Goal: Task Accomplishment & Management: Use online tool/utility

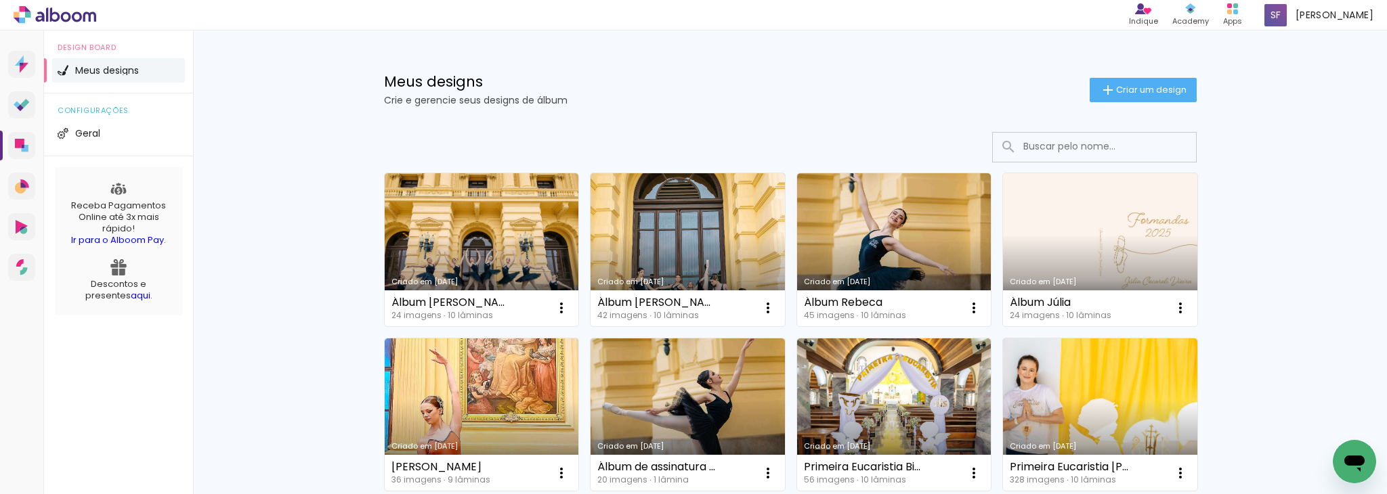
click at [1120, 206] on link "Criado em [DATE]" at bounding box center [1100, 249] width 194 height 153
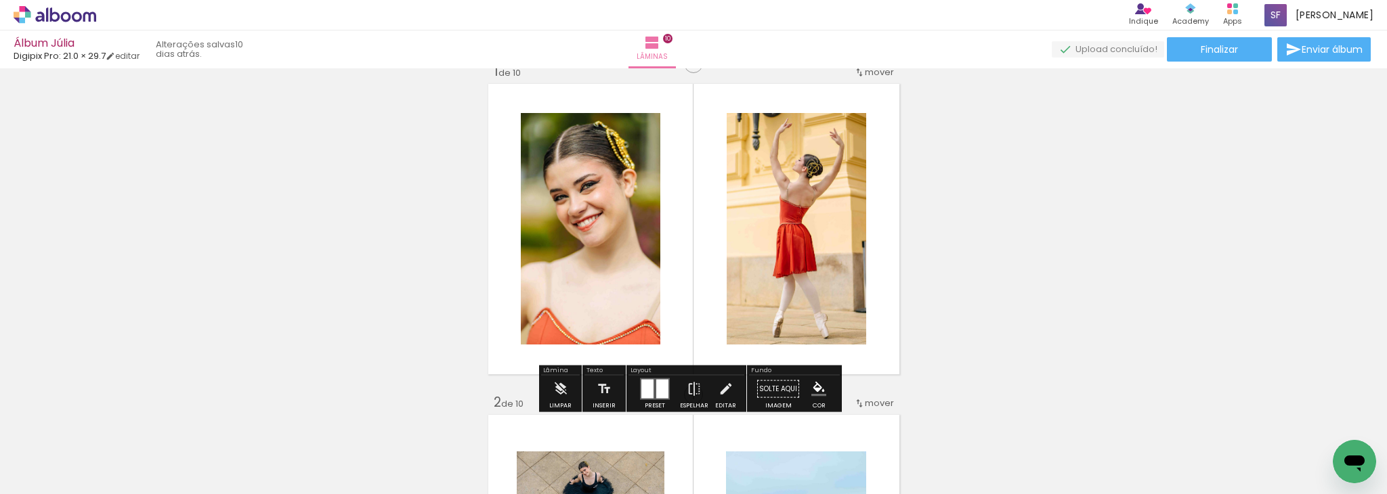
click at [651, 395] on quentale-layouter at bounding box center [655, 389] width 30 height 22
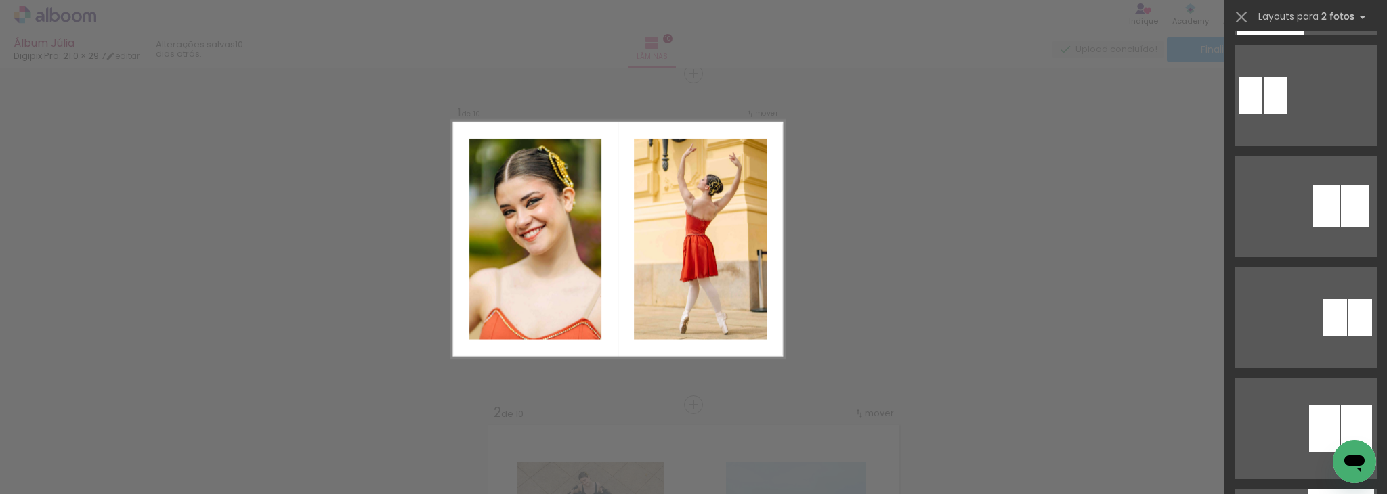
scroll to position [1094, 0]
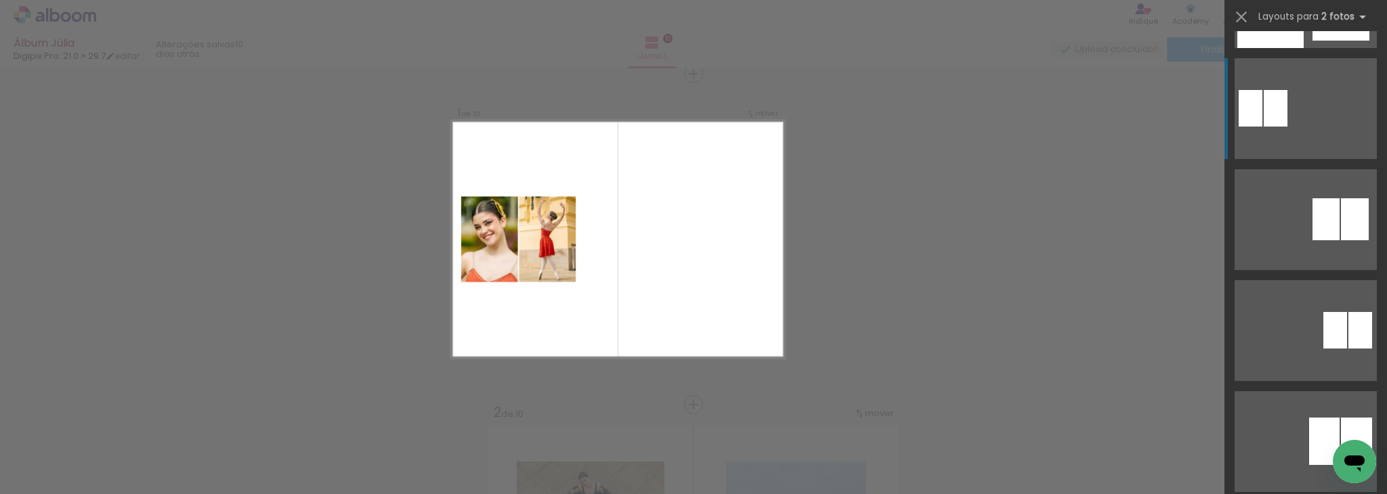
click at [1247, 111] on div at bounding box center [1250, 108] width 24 height 37
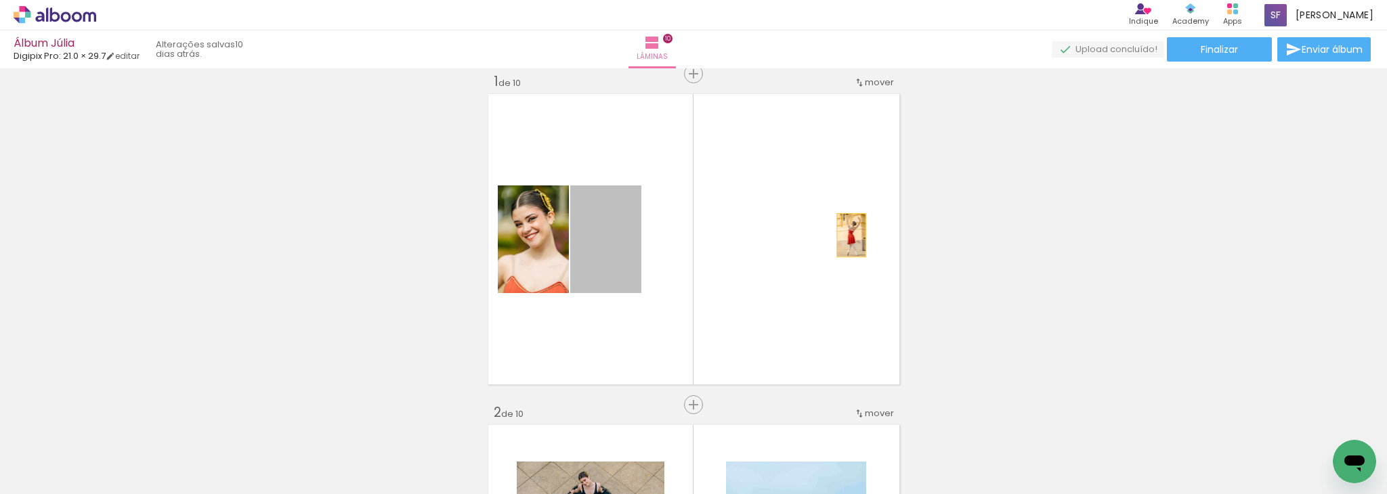
drag, startPoint x: 607, startPoint y: 250, endPoint x: 845, endPoint y: 235, distance: 238.8
click at [845, 235] on quentale-layouter at bounding box center [694, 239] width 418 height 297
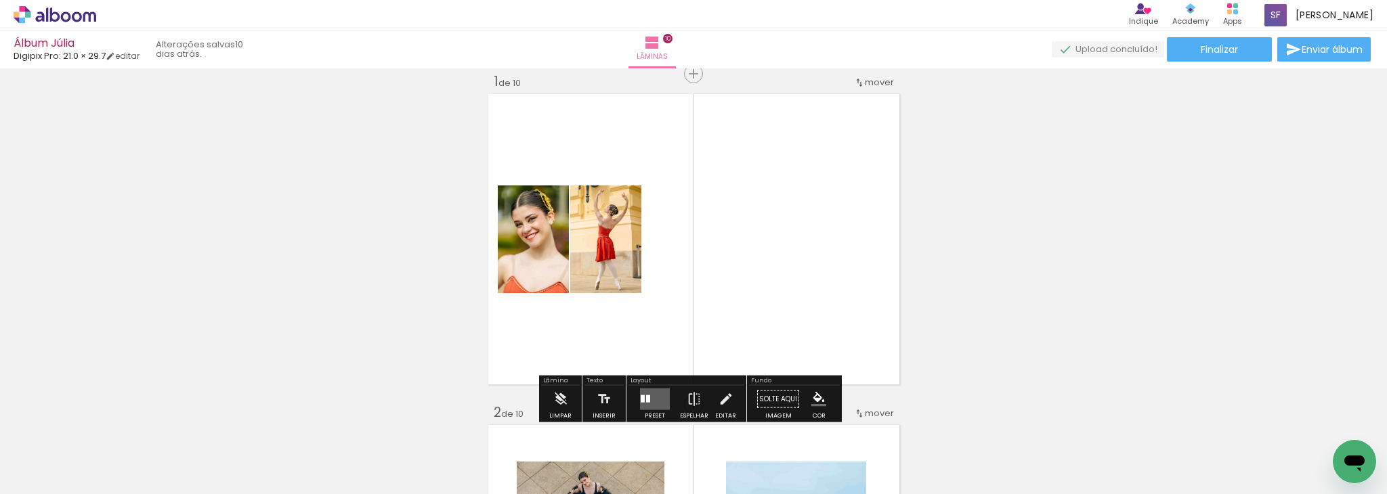
click at [618, 257] on quentale-photo at bounding box center [605, 240] width 71 height 108
click at [611, 257] on quentale-photo at bounding box center [605, 240] width 71 height 108
click at [602, 259] on quentale-photo at bounding box center [605, 240] width 71 height 108
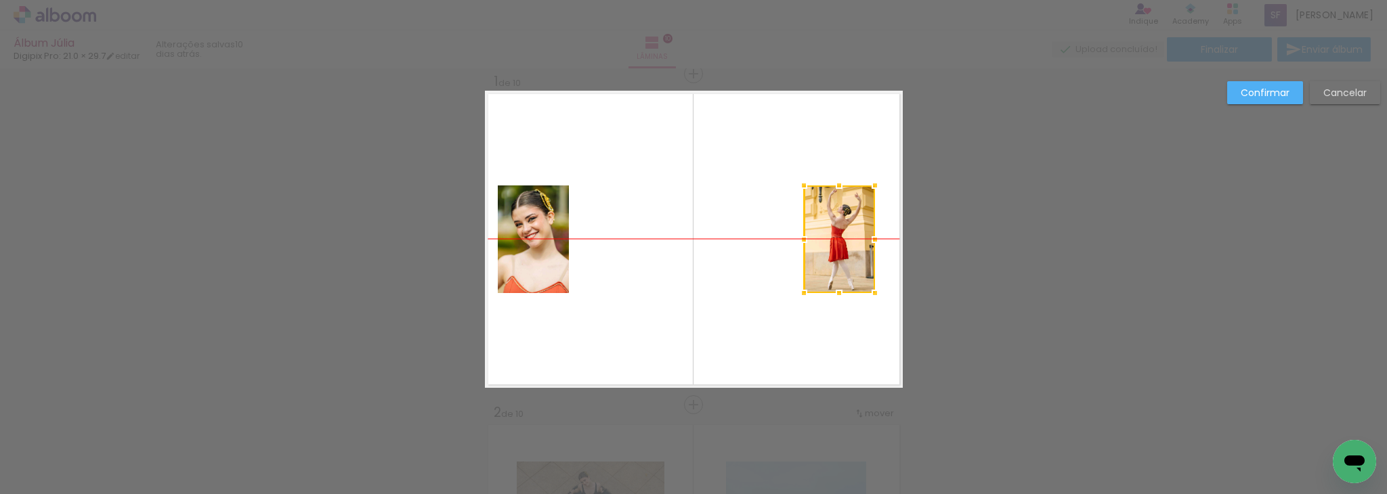
drag, startPoint x: 602, startPoint y: 251, endPoint x: 836, endPoint y: 249, distance: 233.6
click at [836, 249] on div at bounding box center [839, 240] width 71 height 108
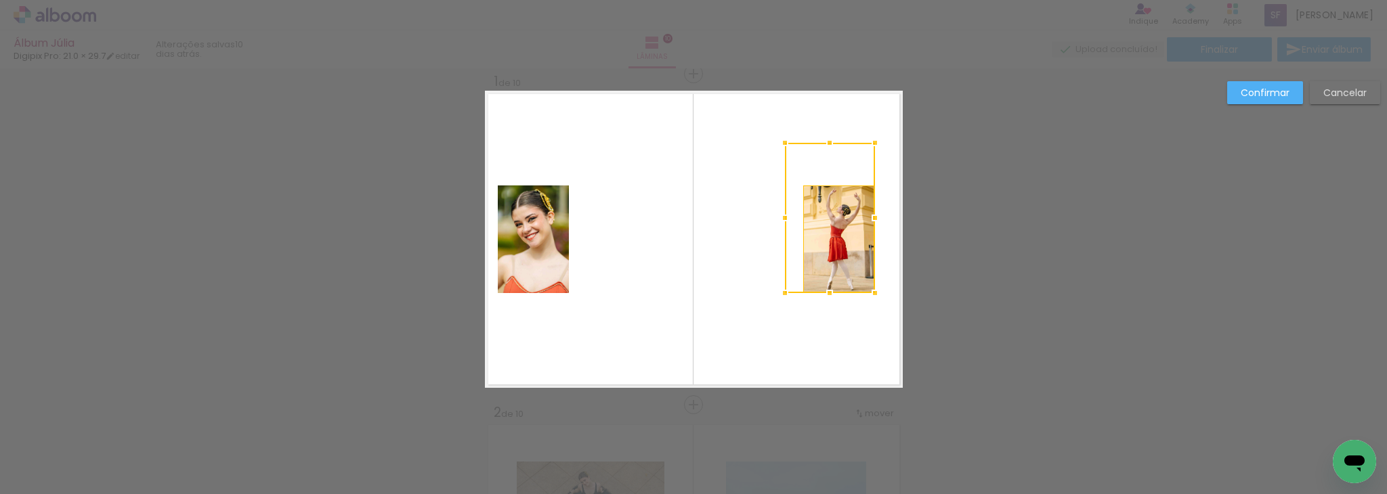
drag, startPoint x: 796, startPoint y: 183, endPoint x: 744, endPoint y: 121, distance: 81.8
click at [744, 121] on album-spread "1 de 10" at bounding box center [694, 239] width 418 height 297
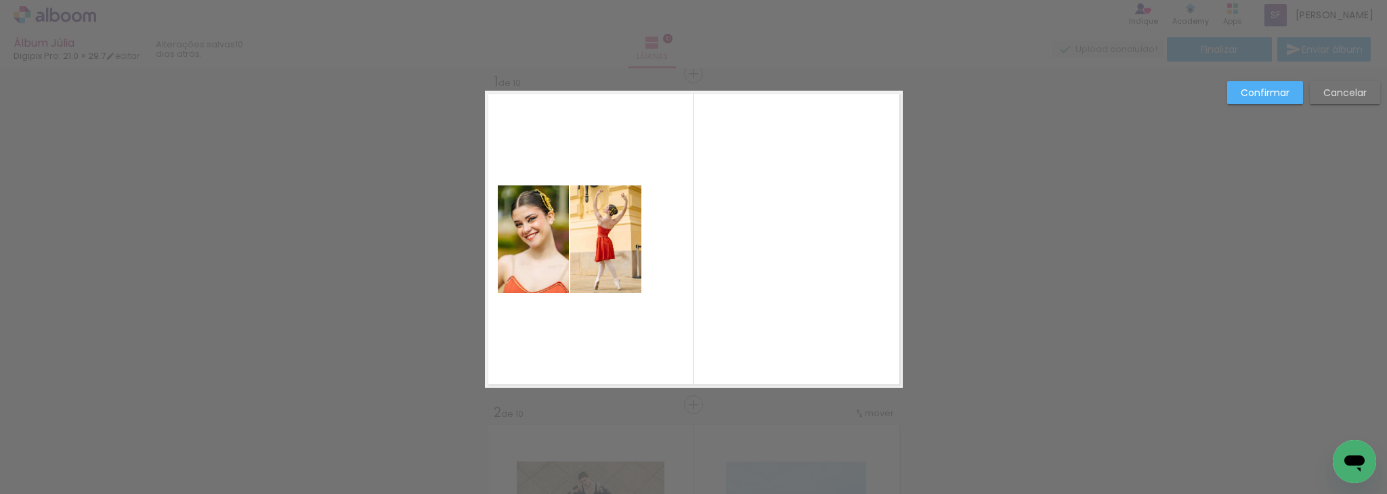
click at [586, 265] on quentale-photo at bounding box center [605, 240] width 71 height 108
click at [534, 217] on quentale-photo at bounding box center [533, 240] width 71 height 108
click at [534, 217] on div at bounding box center [533, 240] width 71 height 108
click at [531, 229] on quentale-photo at bounding box center [533, 240] width 71 height 108
click at [623, 242] on quentale-photo at bounding box center [605, 240] width 71 height 108
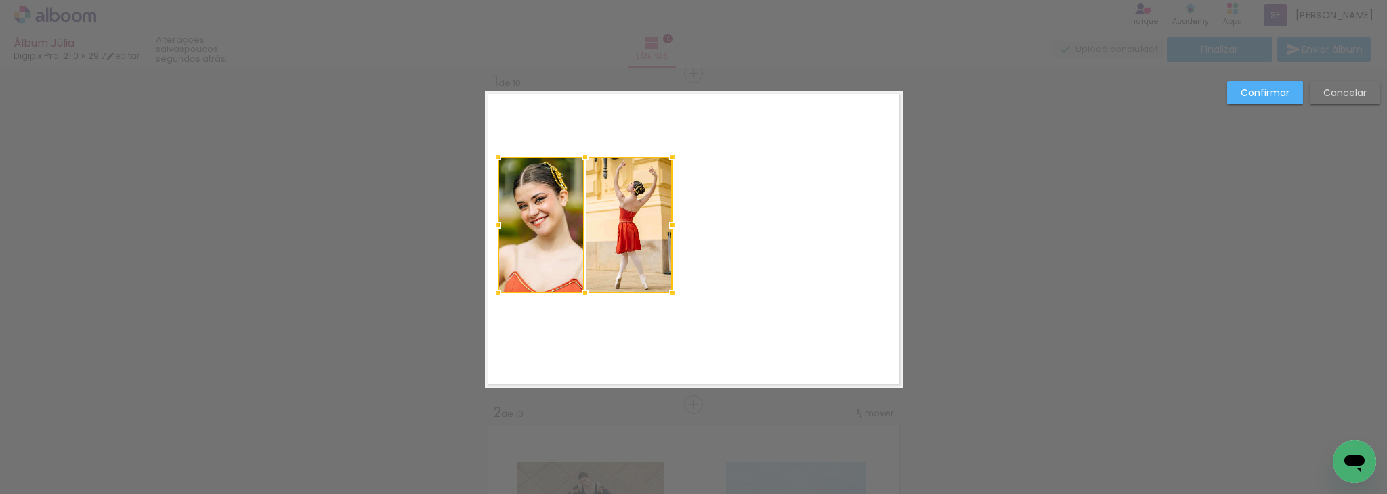
drag, startPoint x: 638, startPoint y: 179, endPoint x: 670, endPoint y: 152, distance: 41.7
click at [670, 152] on div at bounding box center [672, 157] width 27 height 27
click at [796, 221] on quentale-layouter at bounding box center [694, 239] width 418 height 297
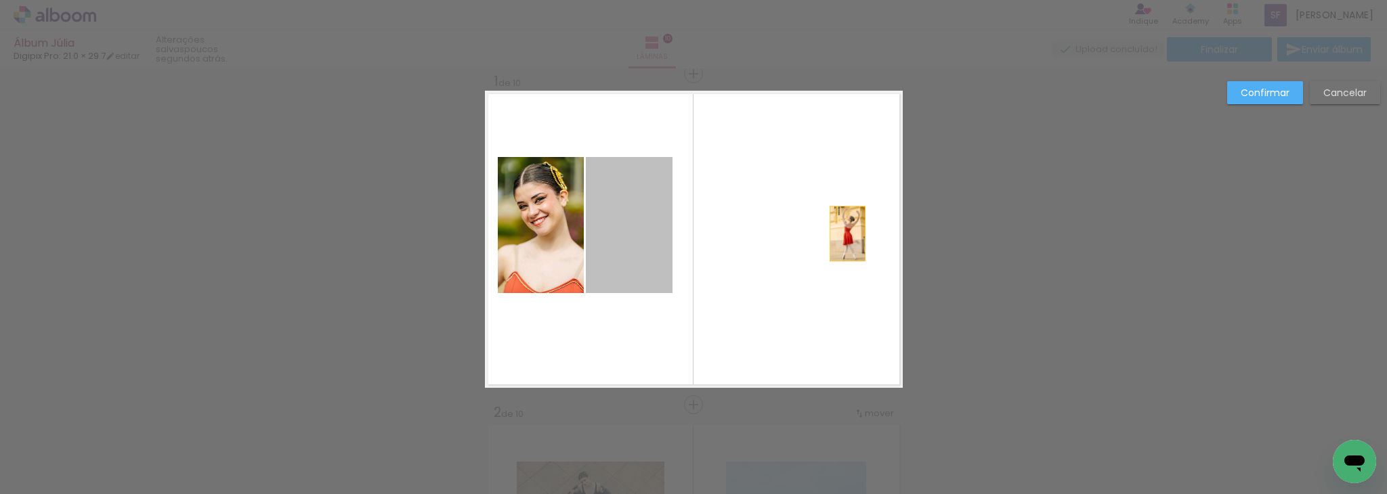
drag, startPoint x: 615, startPoint y: 228, endPoint x: 842, endPoint y: 234, distance: 226.9
click at [842, 234] on quentale-layouter at bounding box center [694, 239] width 418 height 297
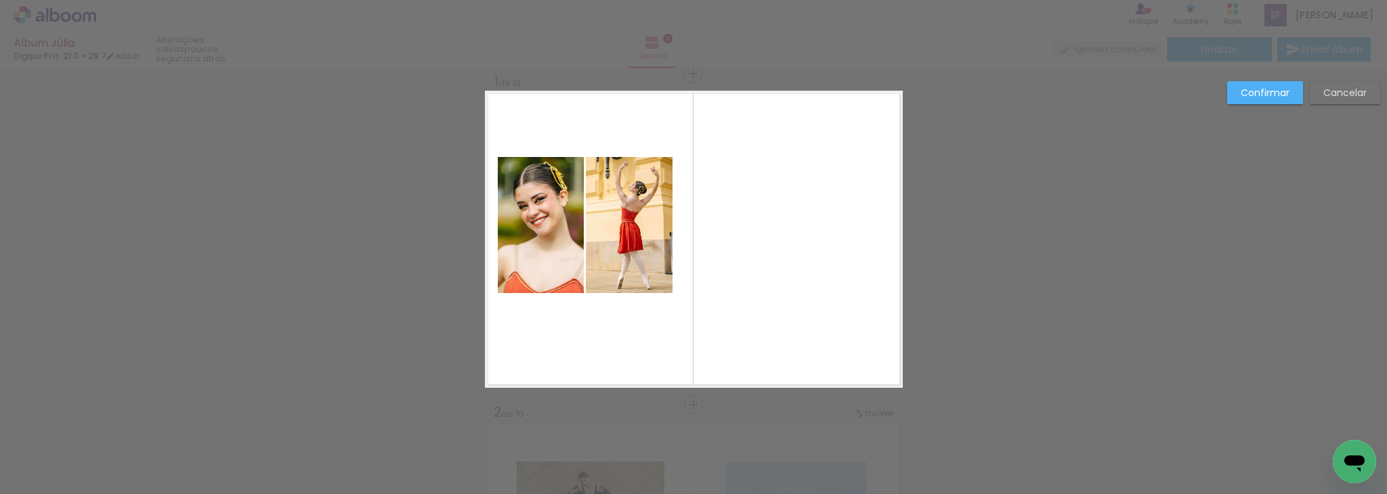
click at [643, 225] on quentale-photo at bounding box center [629, 225] width 87 height 136
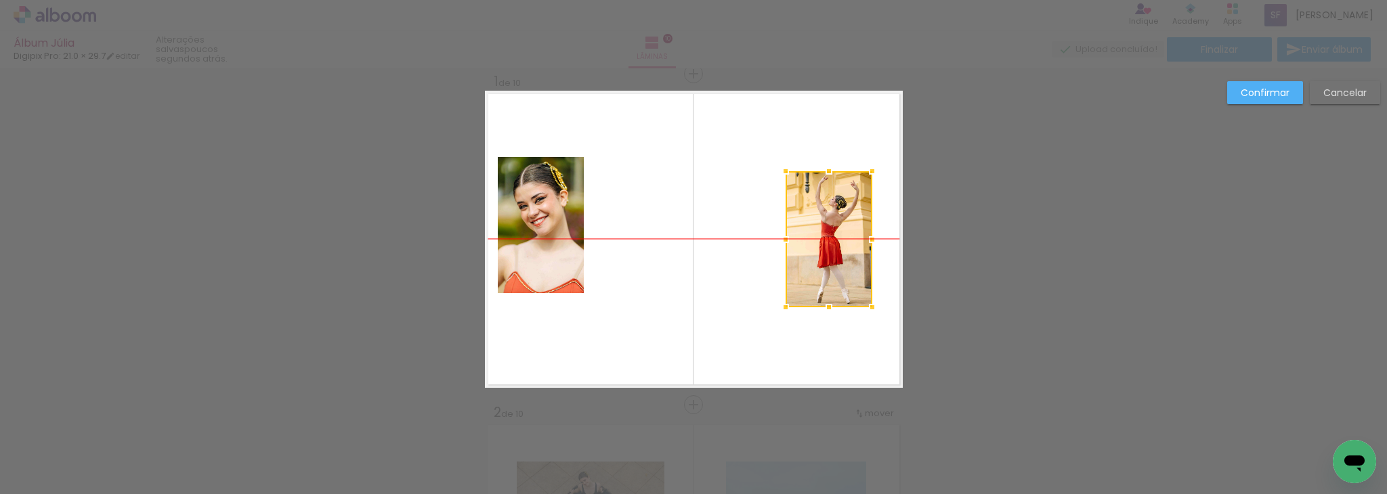
drag, startPoint x: 638, startPoint y: 209, endPoint x: 838, endPoint y: 227, distance: 199.8
click at [838, 227] on div at bounding box center [828, 239] width 87 height 136
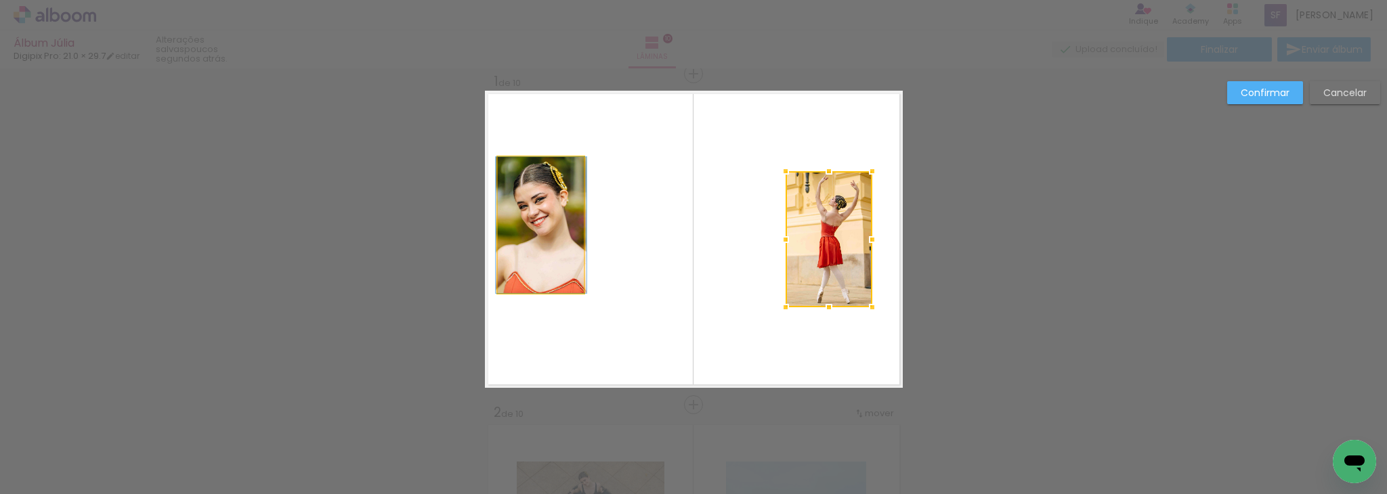
drag, startPoint x: 543, startPoint y: 215, endPoint x: 543, endPoint y: 228, distance: 12.9
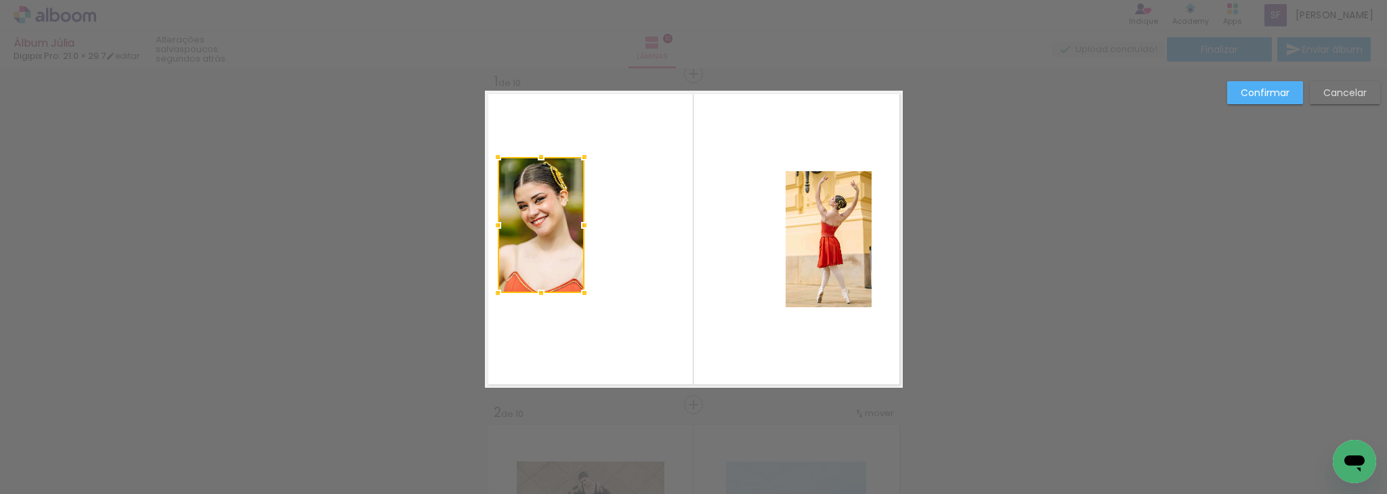
click at [645, 259] on quentale-layouter at bounding box center [694, 239] width 418 height 297
click at [555, 236] on quentale-photo at bounding box center [541, 225] width 87 height 136
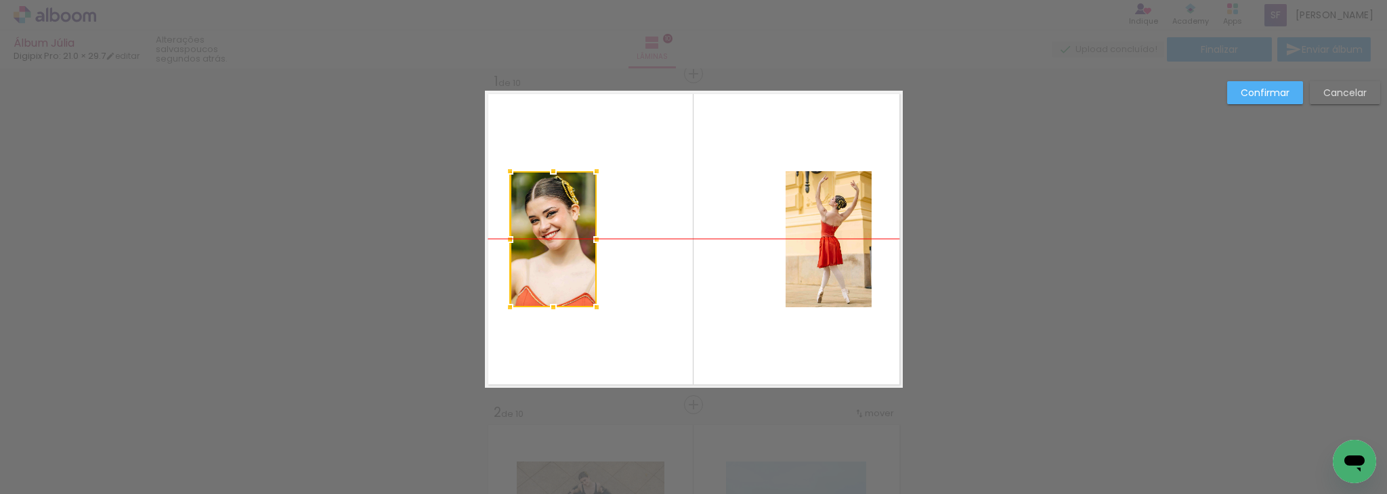
drag, startPoint x: 554, startPoint y: 236, endPoint x: 566, endPoint y: 244, distance: 14.6
click at [566, 244] on div at bounding box center [553, 239] width 87 height 136
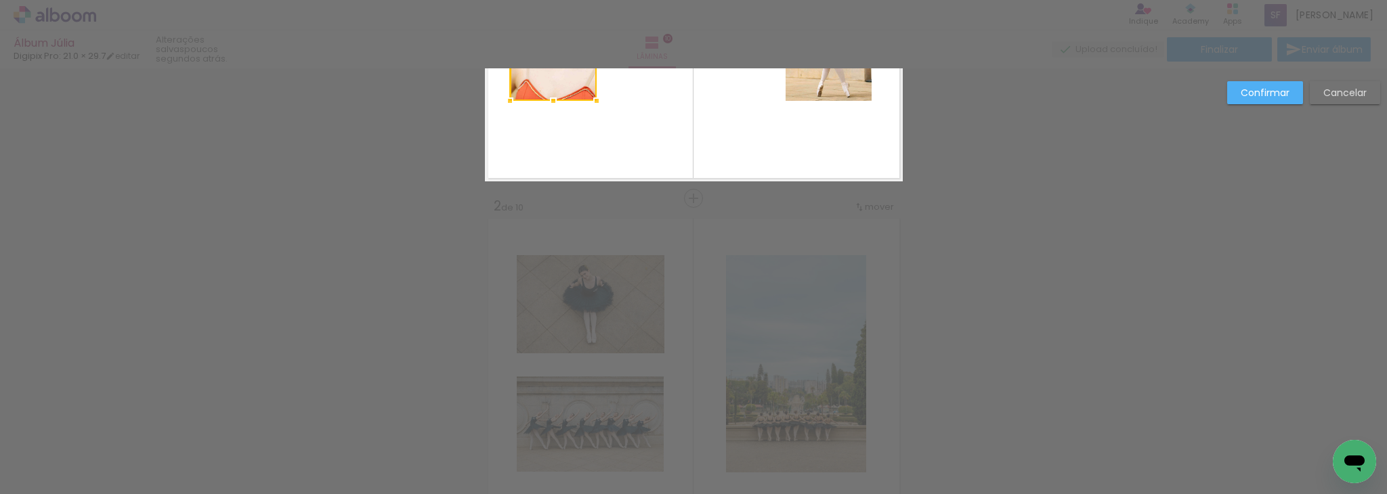
scroll to position [228, 0]
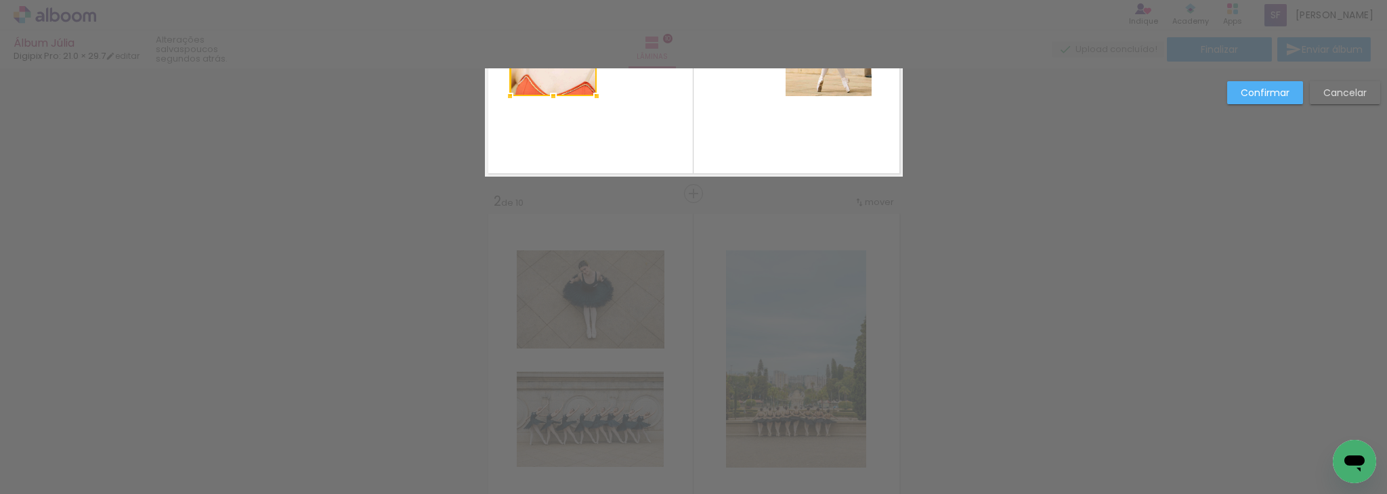
click at [0, 0] on slot "Confirmar" at bounding box center [0, 0] width 0 height 0
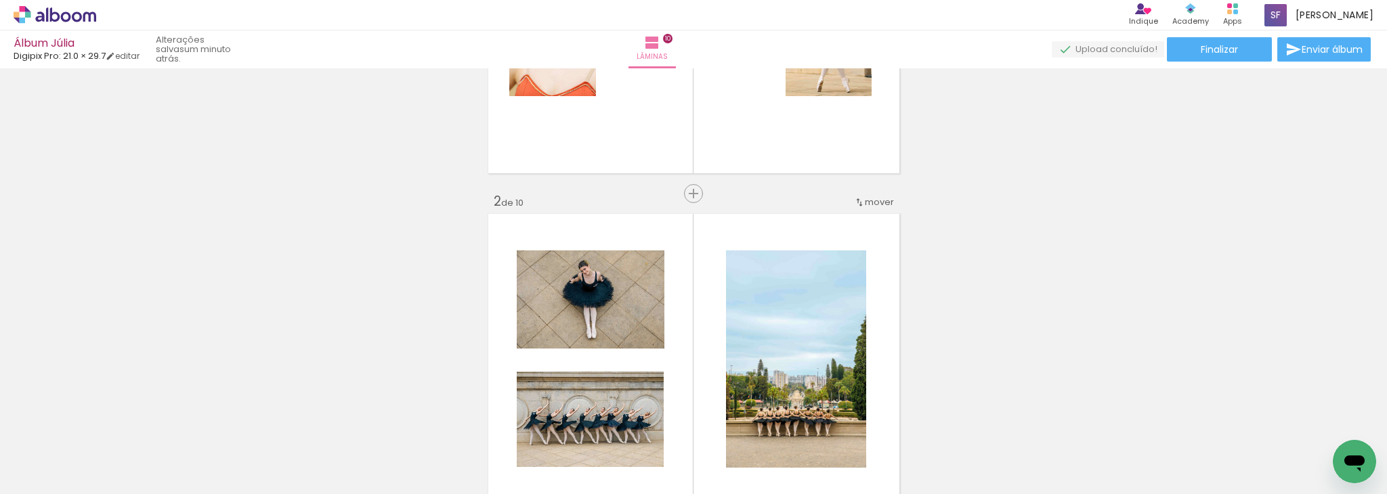
click at [864, 337] on quentale-layouter at bounding box center [694, 359] width 418 height 297
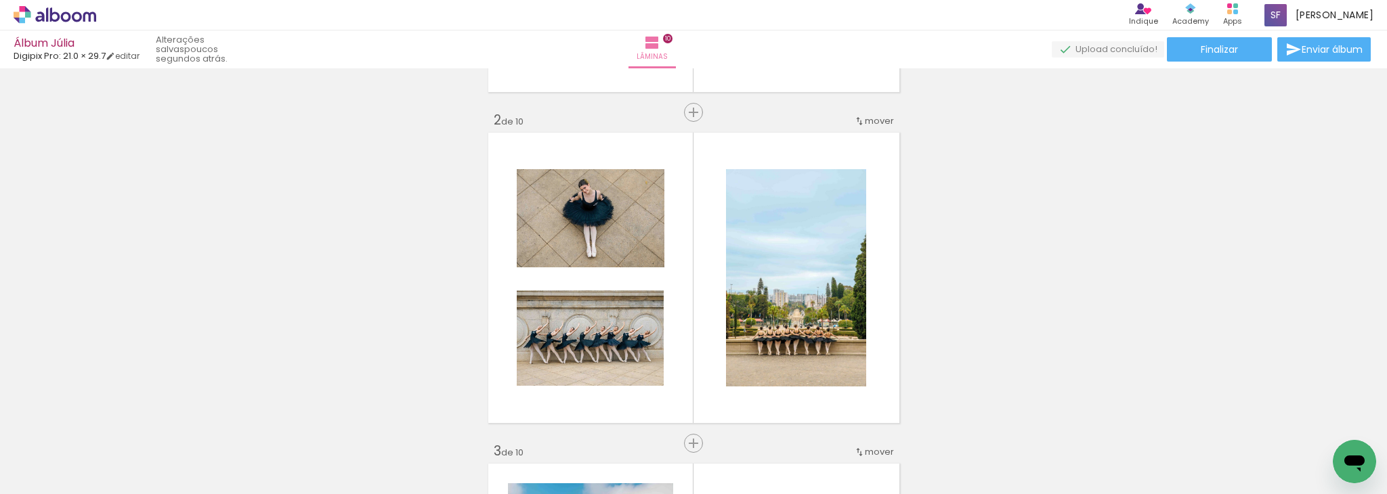
scroll to position [337, 0]
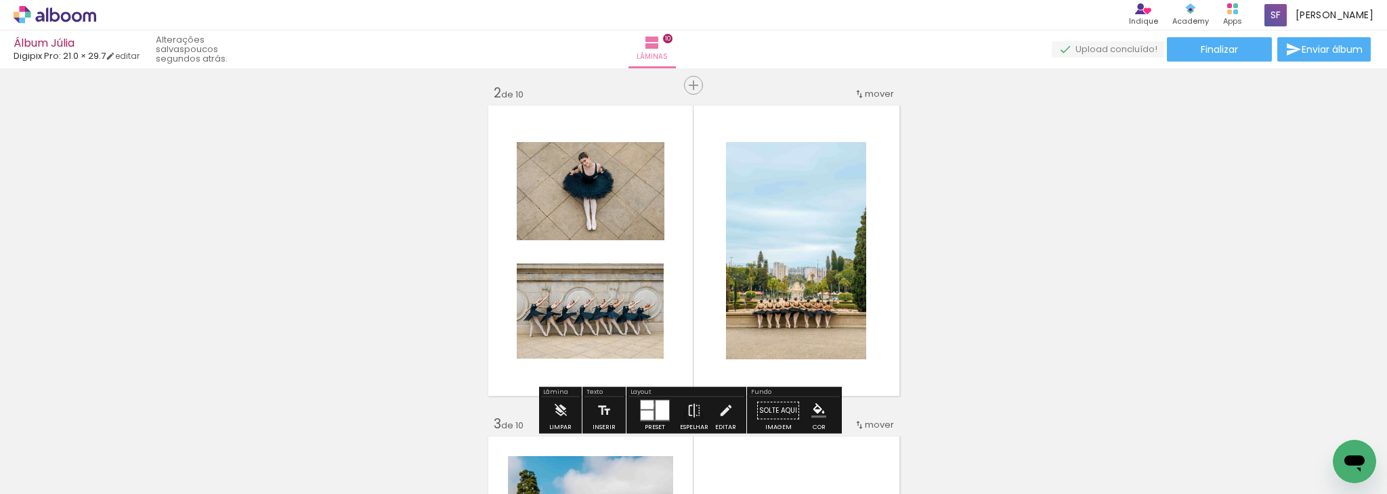
click at [648, 404] on div at bounding box center [647, 405] width 13 height 9
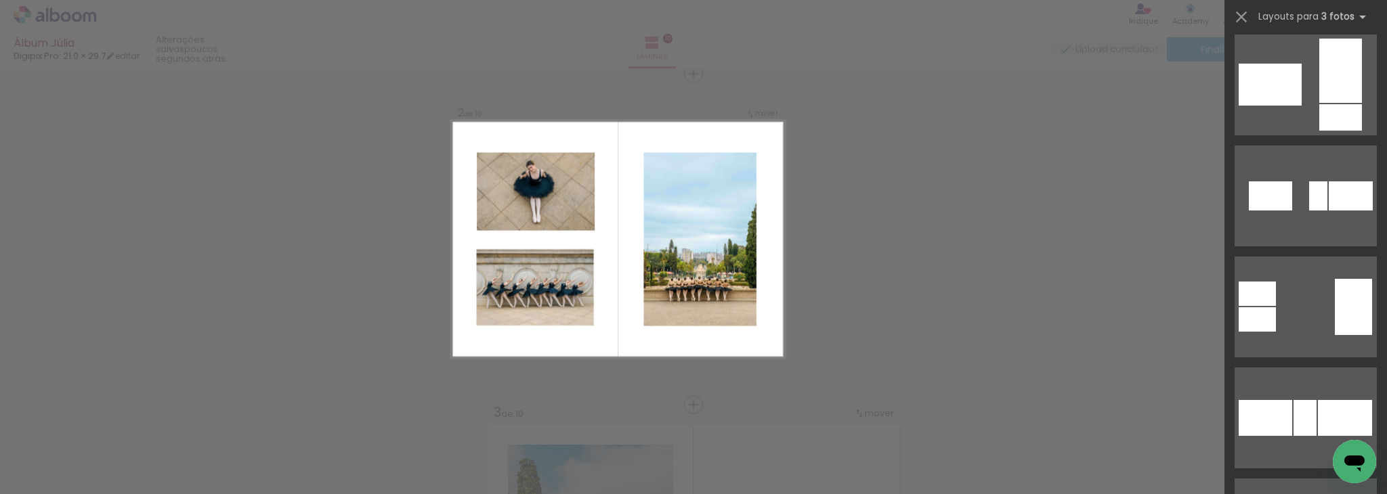
scroll to position [1592, 0]
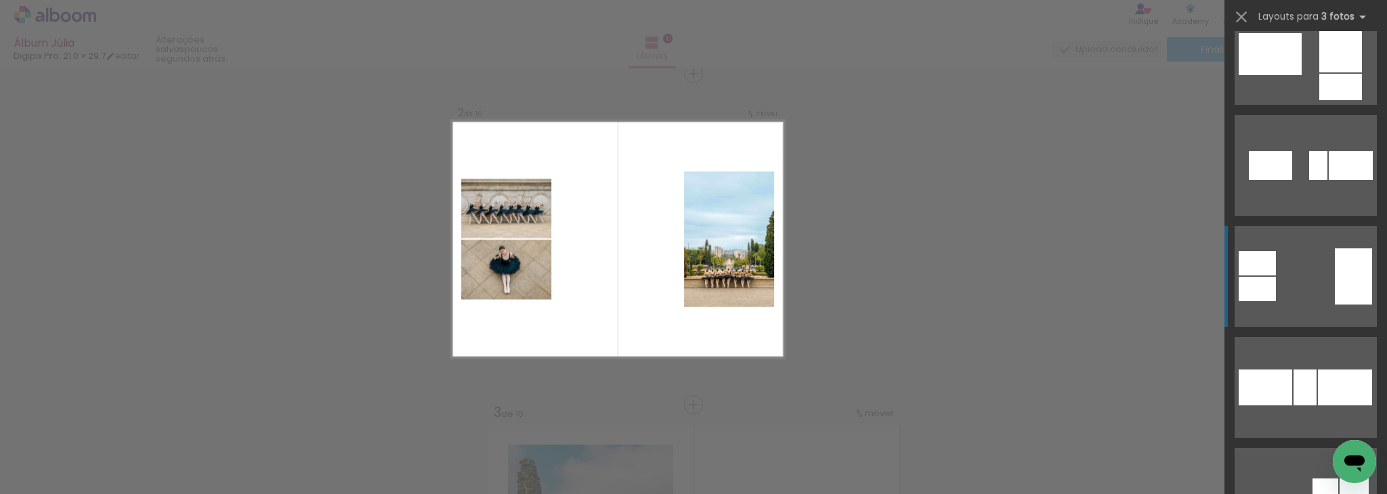
click at [1300, 296] on quentale-layouter at bounding box center [1305, 276] width 142 height 101
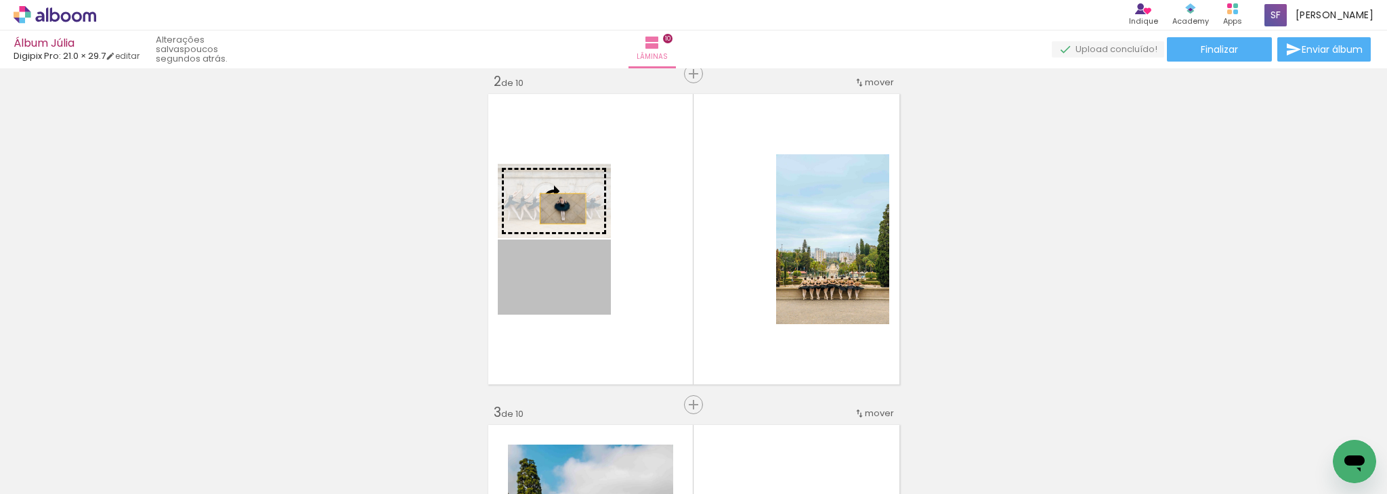
drag, startPoint x: 551, startPoint y: 281, endPoint x: 557, endPoint y: 206, distance: 75.4
click at [0, 0] on slot at bounding box center [0, 0] width 0 height 0
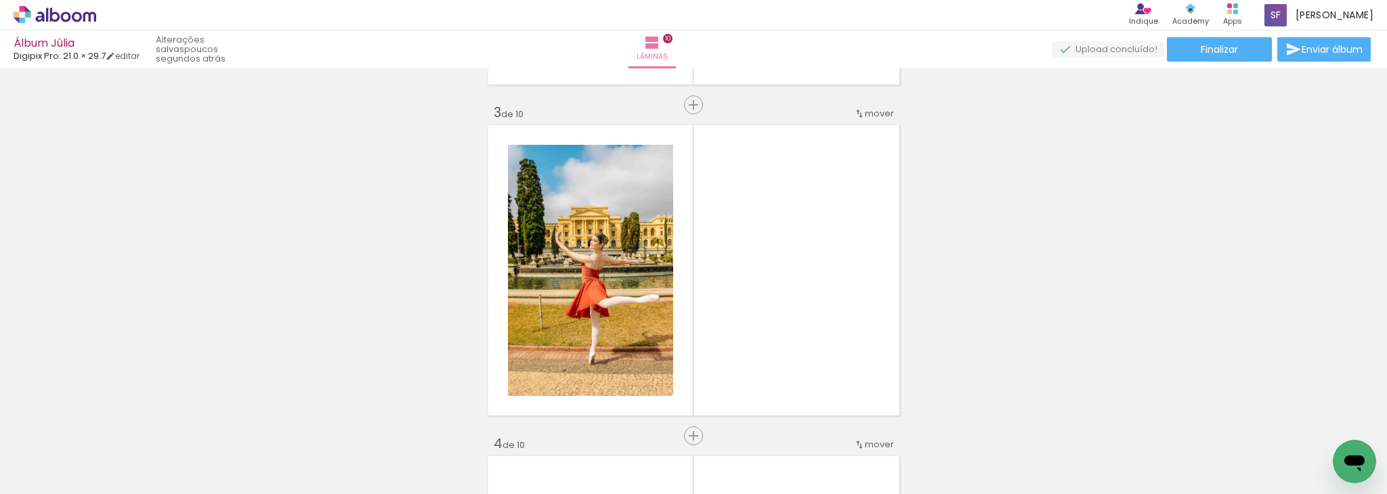
scroll to position [673, 0]
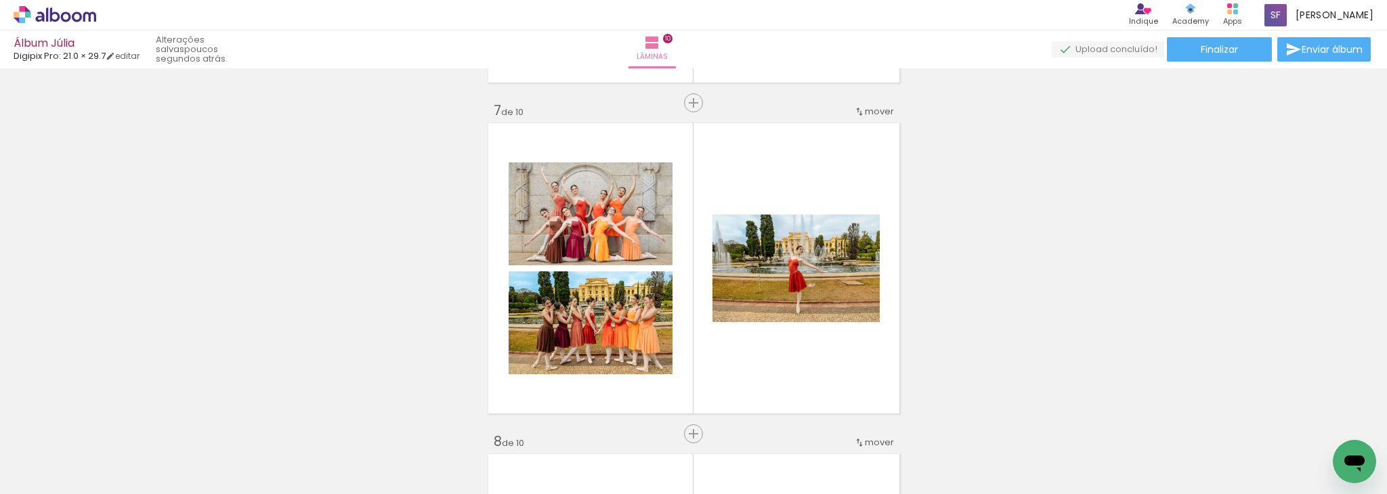
scroll to position [1980, 0]
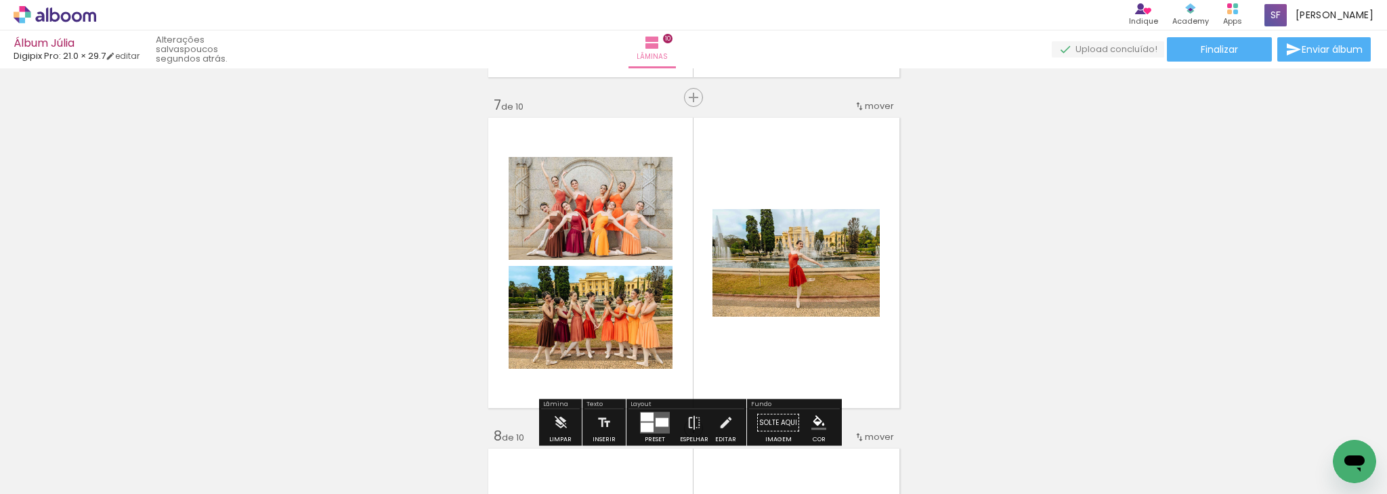
click at [857, 104] on iron-icon at bounding box center [859, 106] width 11 height 11
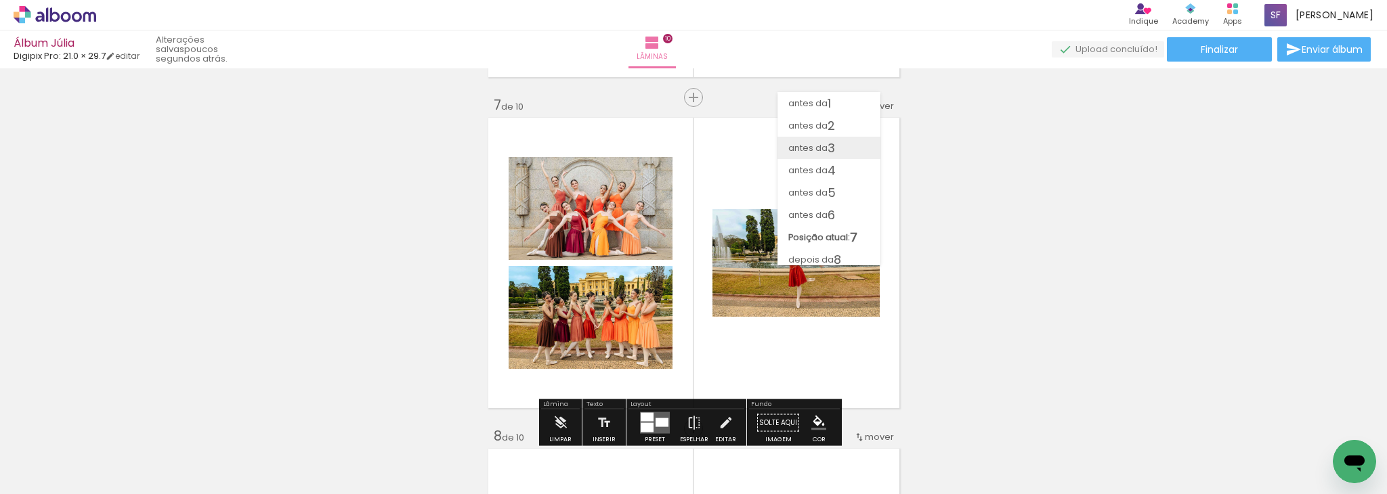
click at [850, 146] on paper-item "antes da 3" at bounding box center [828, 148] width 103 height 22
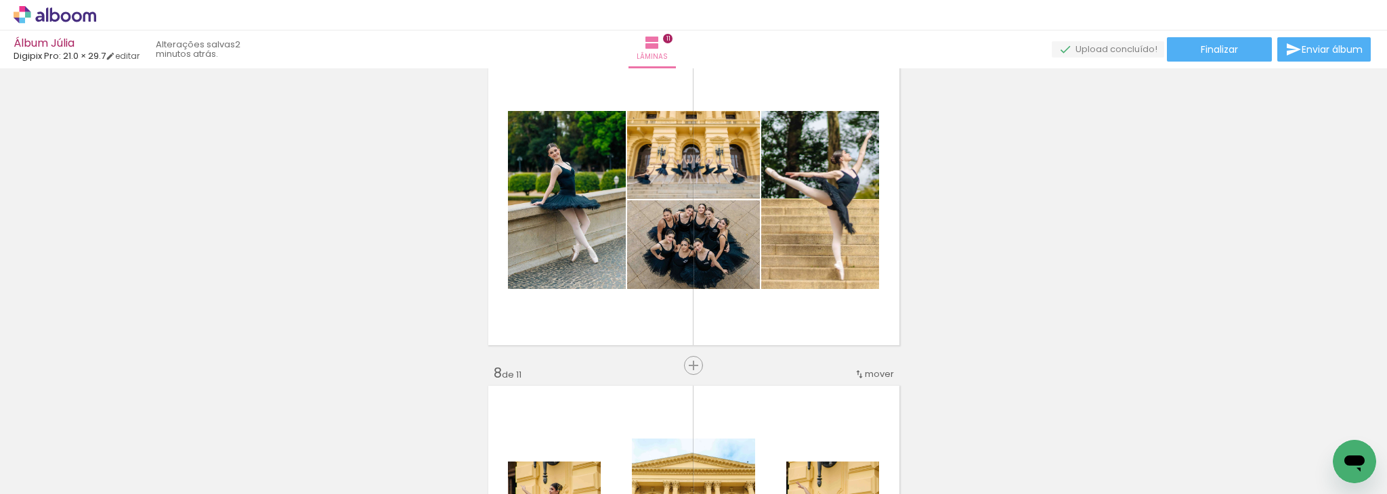
scroll to position [2037, 0]
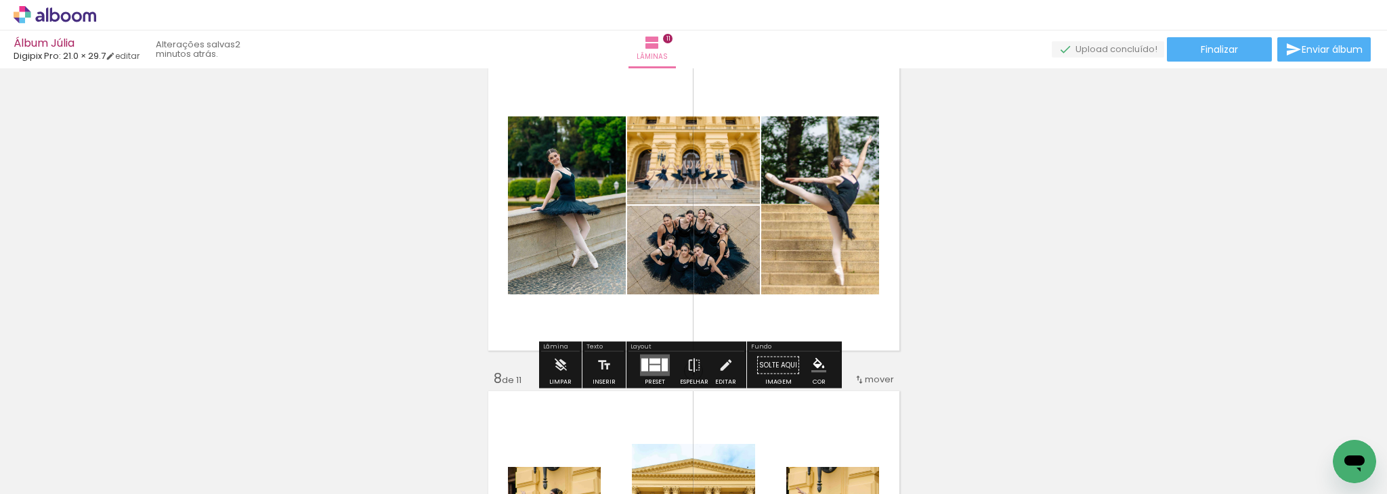
click at [651, 368] on div at bounding box center [654, 369] width 11 height 6
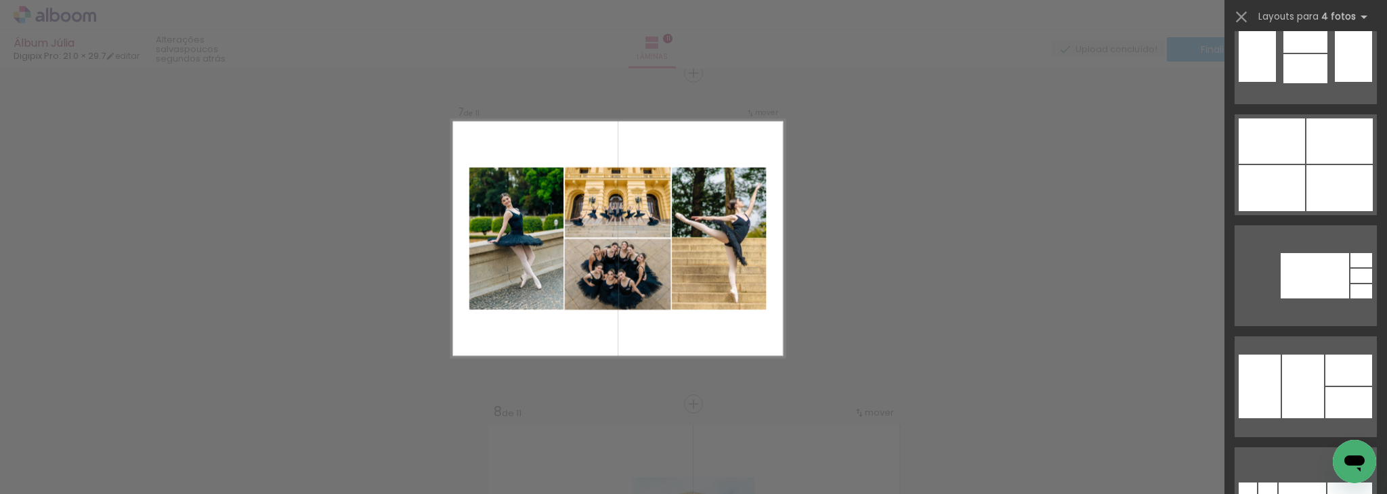
scroll to position [15147, 0]
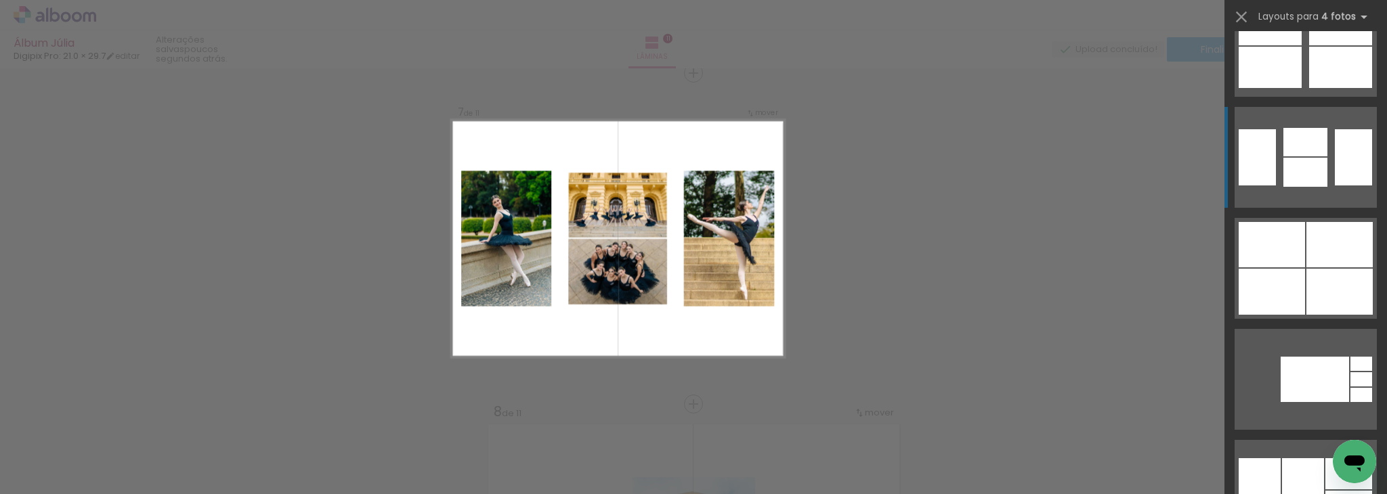
click at [1335, 173] on div at bounding box center [1353, 157] width 37 height 56
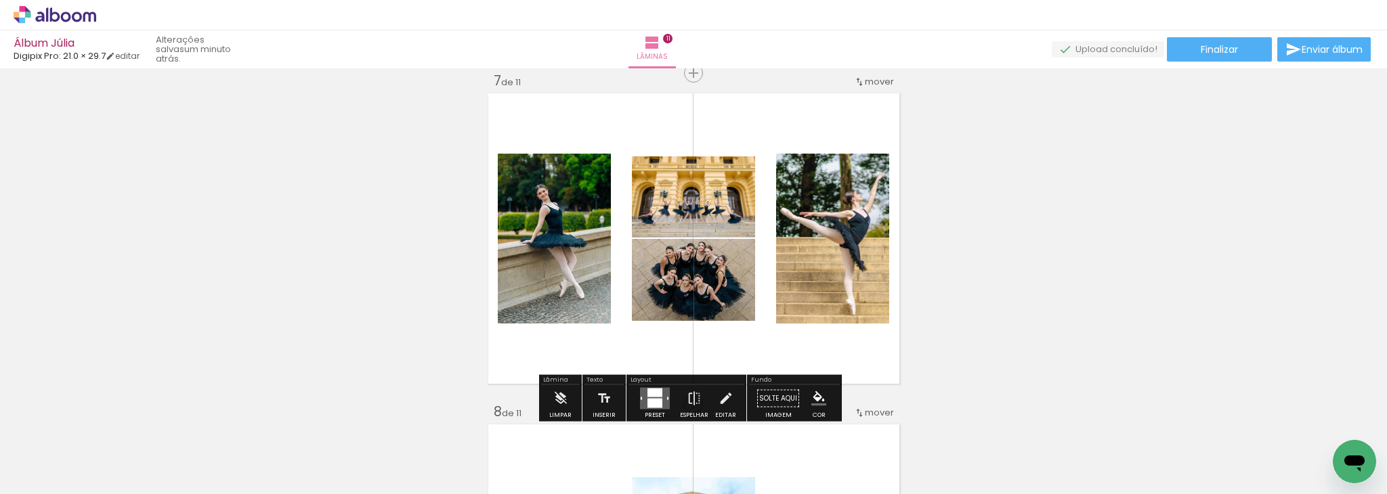
click at [731, 204] on quentale-photo at bounding box center [693, 196] width 123 height 81
click at [724, 213] on quentale-photo at bounding box center [693, 196] width 123 height 81
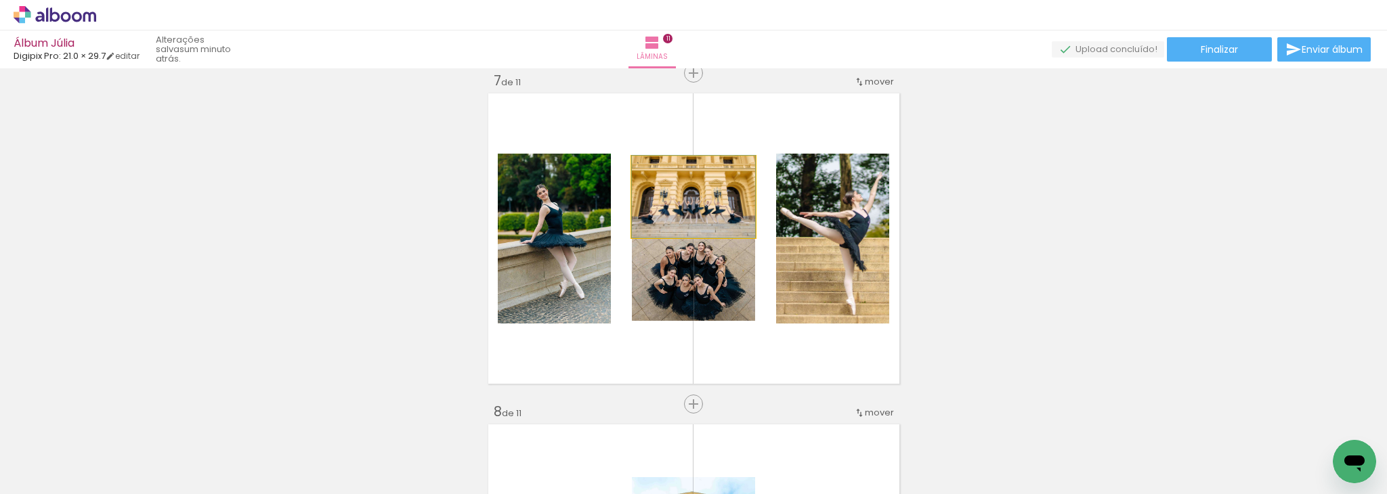
click at [724, 213] on quentale-photo at bounding box center [693, 196] width 123 height 81
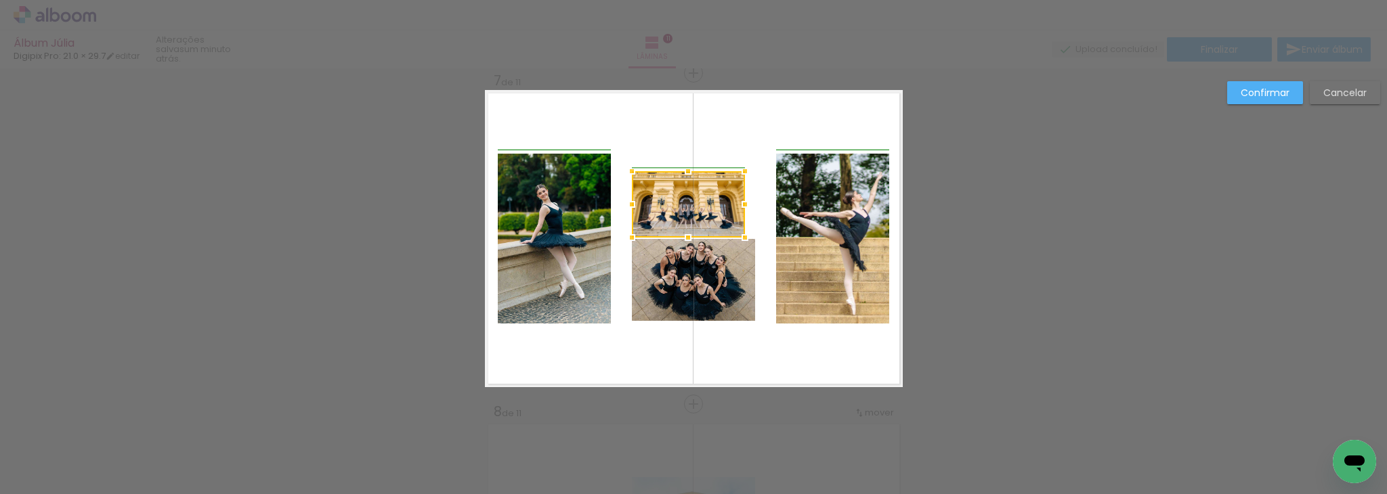
drag, startPoint x: 751, startPoint y: 154, endPoint x: 737, endPoint y: 171, distance: 22.1
click at [737, 171] on div at bounding box center [744, 171] width 27 height 27
click at [977, 236] on div "Confirmar Cancelar" at bounding box center [693, 67] width 1387 height 4006
click at [1166, 315] on div "Confirmar Cancelar" at bounding box center [693, 67] width 1387 height 4006
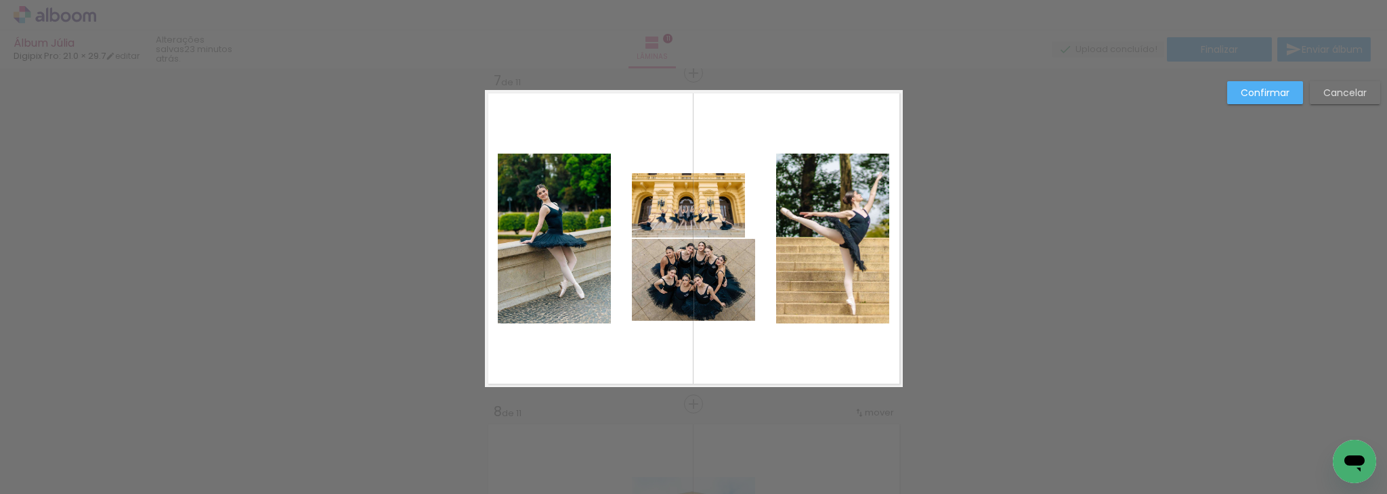
click at [1096, 215] on div "Confirmar Cancelar" at bounding box center [693, 67] width 1387 height 4006
click at [1360, 84] on paper-button "Cancelar" at bounding box center [1344, 92] width 70 height 23
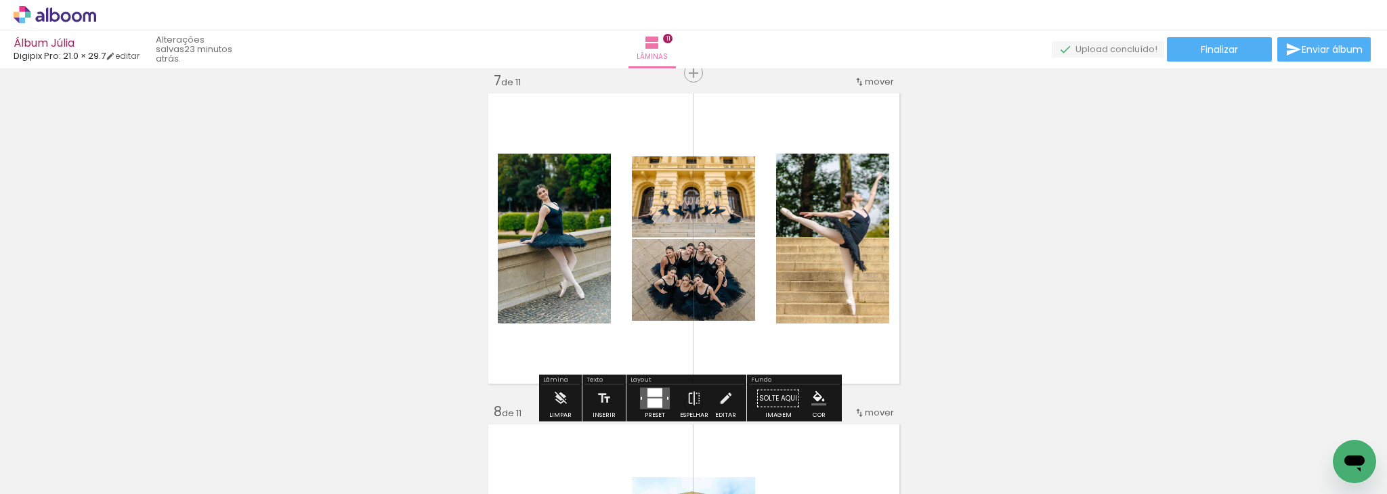
click at [1010, 260] on div "Inserir lâmina 1 de 11 Inserir lâmina 2 de 11 Inserir lâmina 3 de 11 Inserir lâ…" at bounding box center [693, 56] width 1387 height 3974
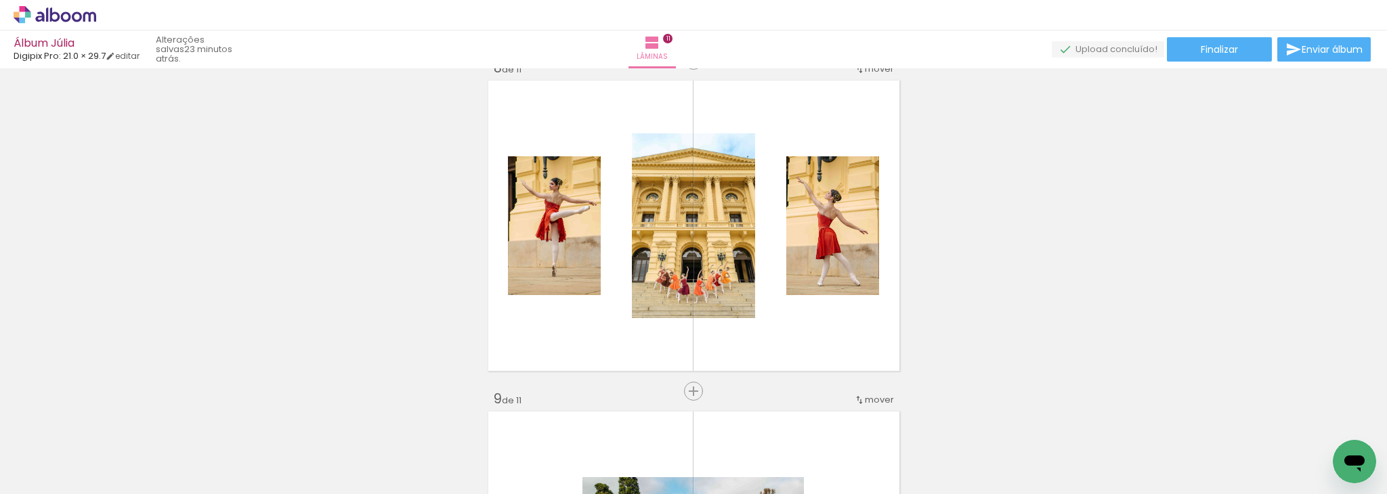
scroll to position [2332, 0]
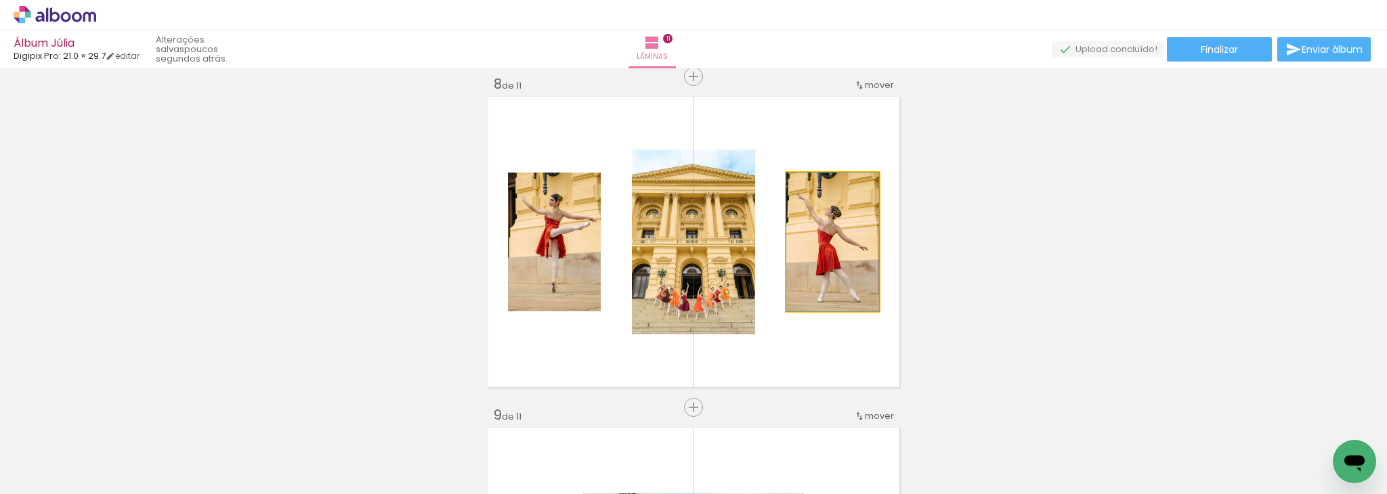
click at [847, 261] on quentale-photo at bounding box center [832, 242] width 93 height 139
click at [846, 261] on quentale-photo at bounding box center [832, 242] width 93 height 139
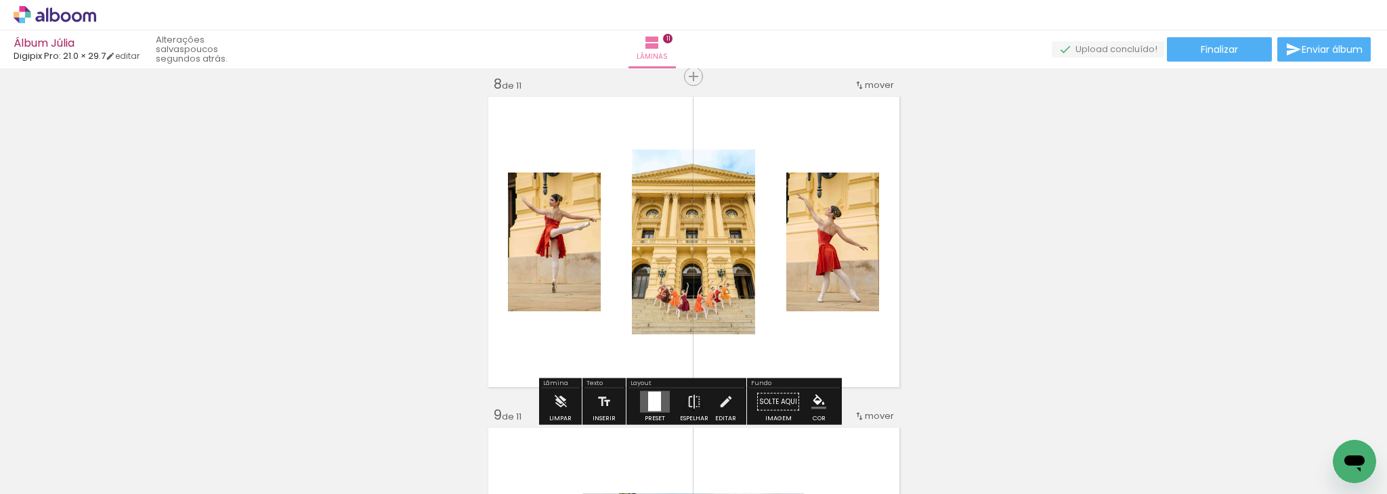
click at [846, 261] on quentale-photo at bounding box center [832, 242] width 93 height 139
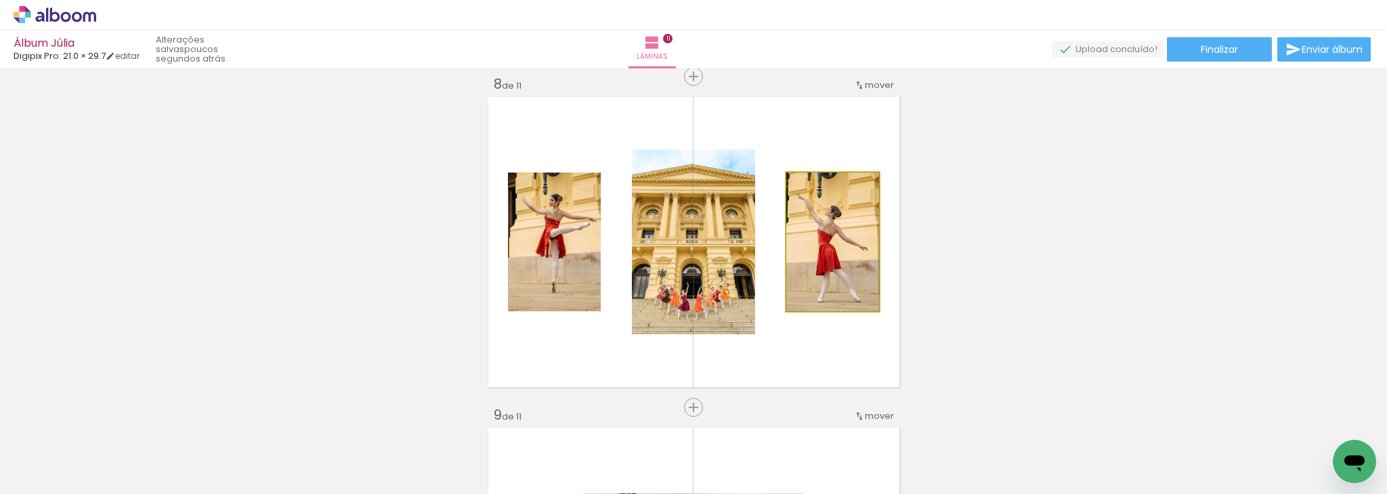
click at [846, 261] on quentale-photo at bounding box center [832, 242] width 93 height 139
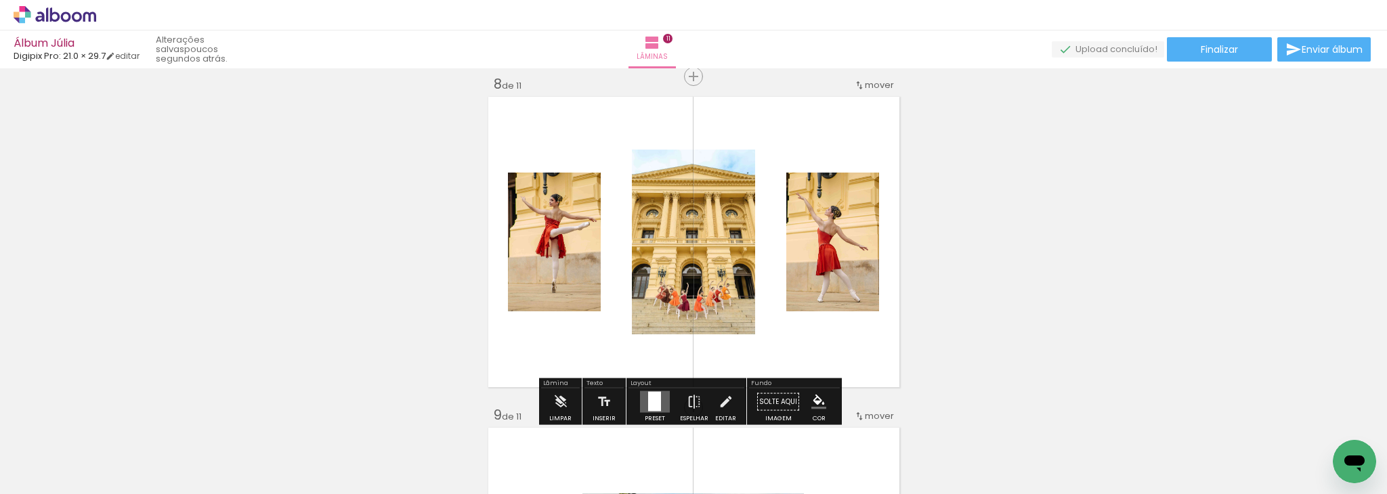
click at [846, 261] on quentale-photo at bounding box center [832, 242] width 93 height 139
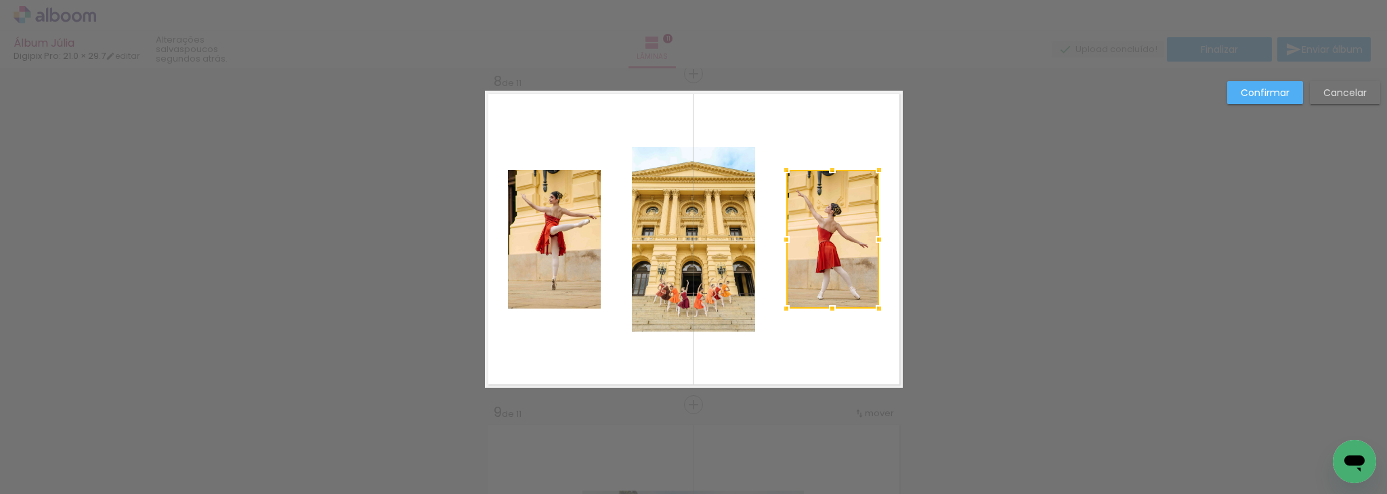
scroll to position [2335, 0]
click at [865, 177] on div at bounding box center [878, 169] width 27 height 27
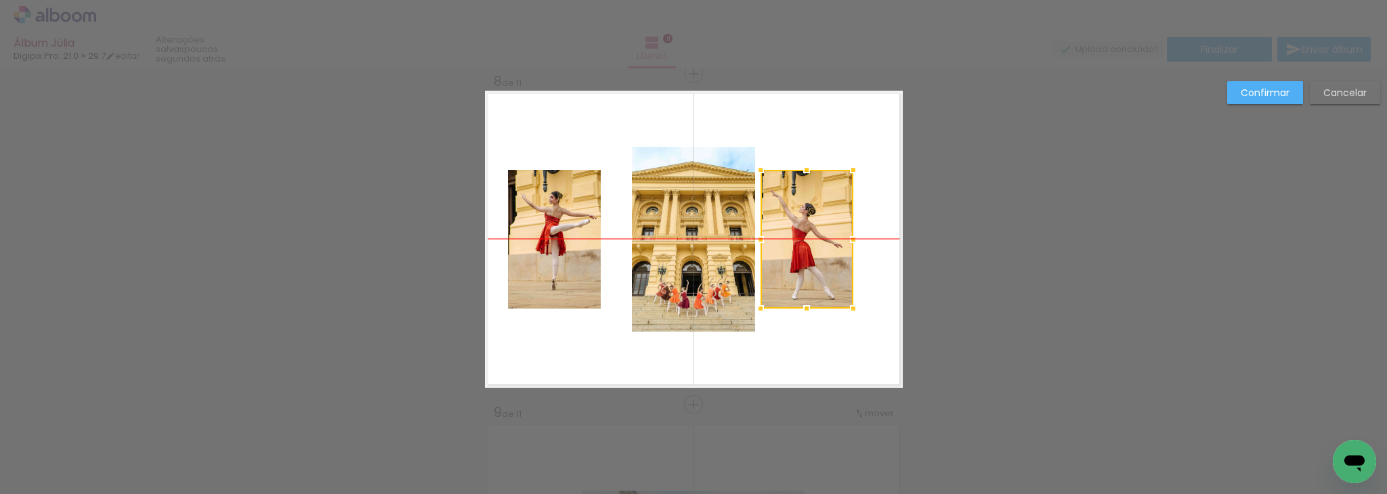
drag, startPoint x: 830, startPoint y: 202, endPoint x: 804, endPoint y: 204, distance: 25.8
click at [804, 204] on div at bounding box center [806, 239] width 93 height 139
click at [577, 241] on quentale-photo at bounding box center [554, 239] width 93 height 139
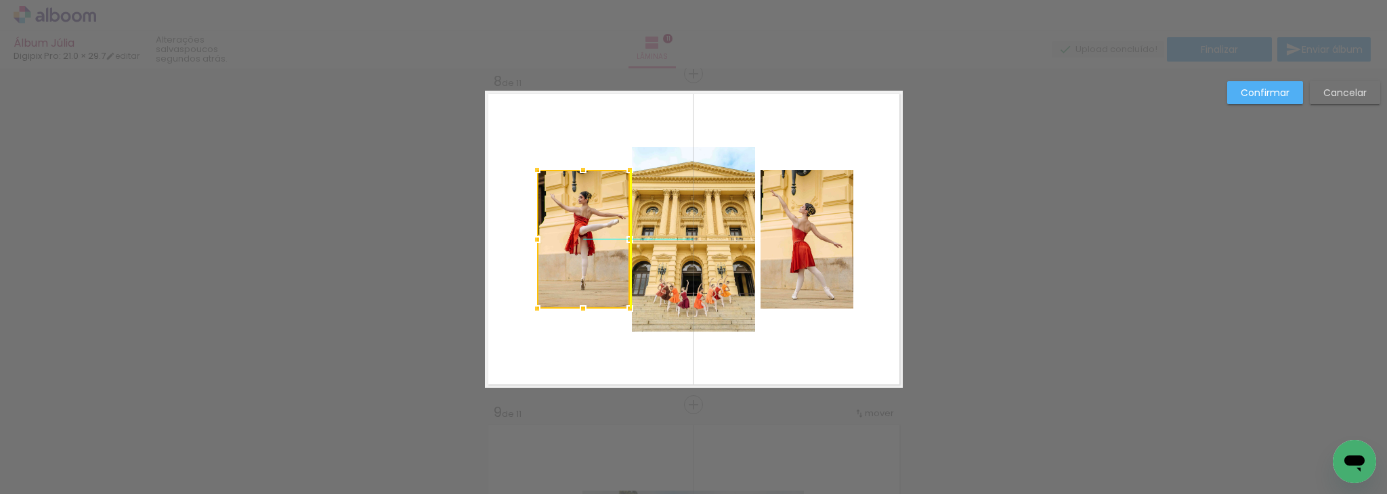
drag, startPoint x: 577, startPoint y: 241, endPoint x: 596, endPoint y: 245, distance: 19.4
click at [596, 245] on div at bounding box center [583, 239] width 93 height 139
click at [829, 347] on quentale-layouter at bounding box center [694, 239] width 418 height 297
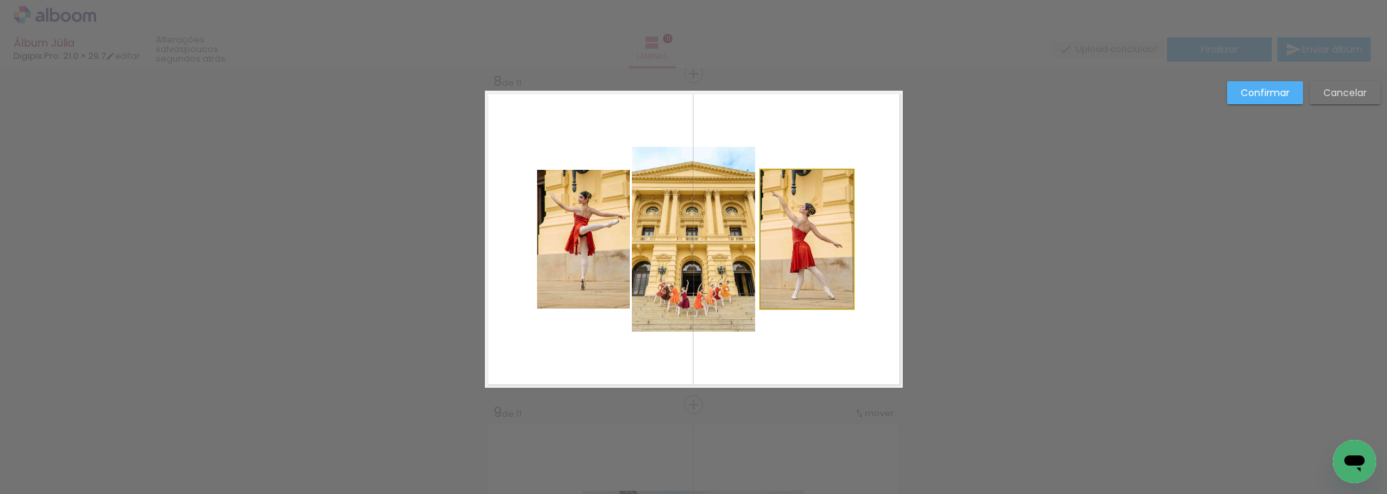
click at [810, 240] on quentale-photo at bounding box center [806, 239] width 93 height 139
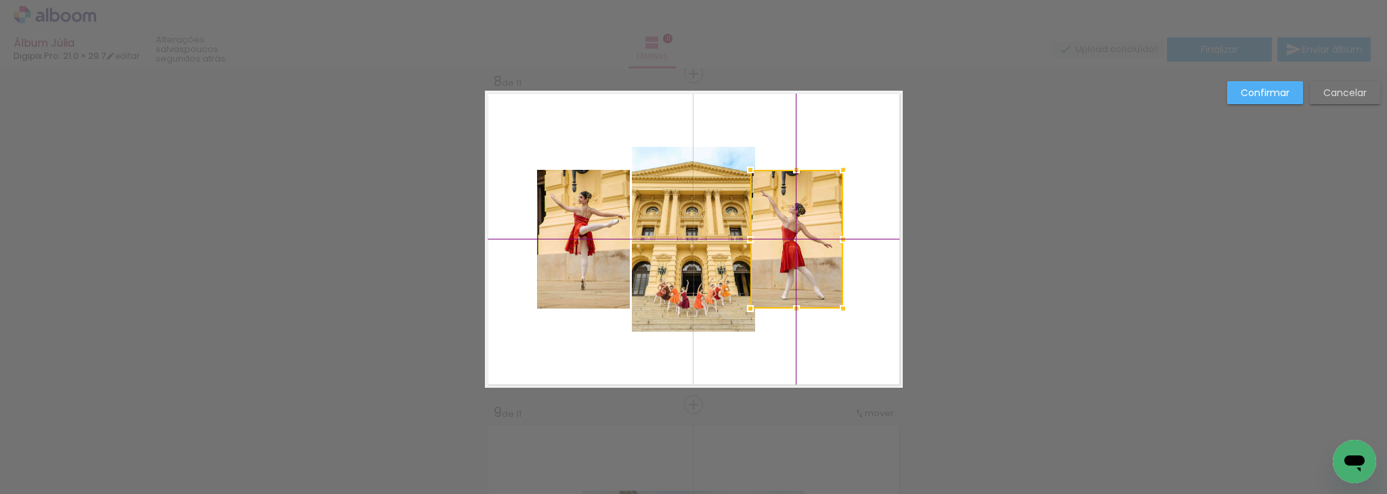
scroll to position [15147, 0]
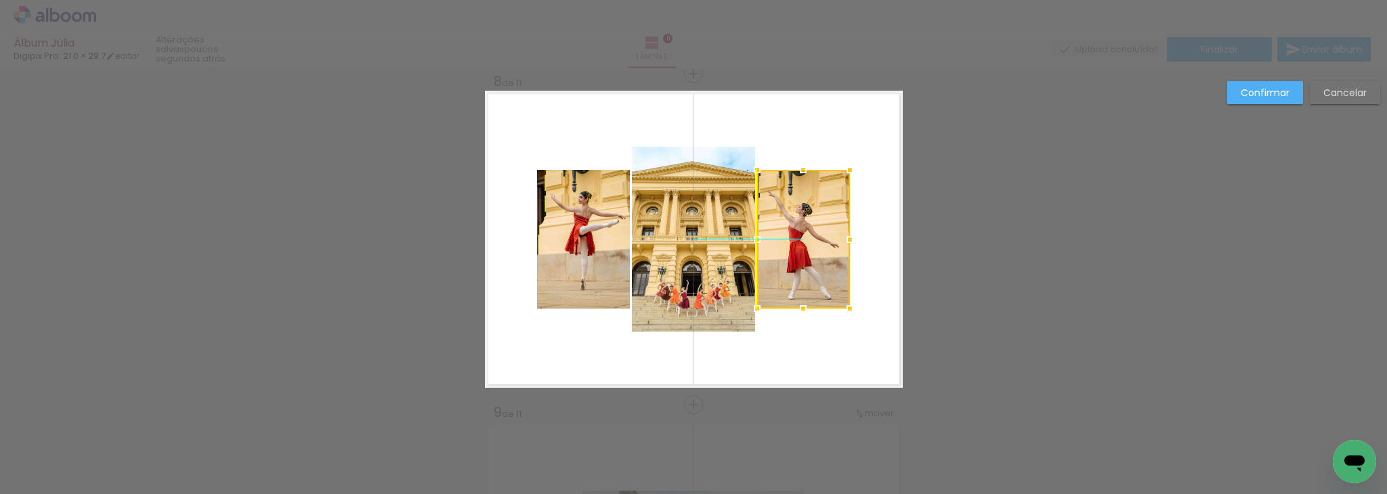
drag, startPoint x: 0, startPoint y: 0, endPoint x: 805, endPoint y: 242, distance: 840.6
click at [805, 242] on div at bounding box center [803, 239] width 93 height 139
click at [799, 376] on quentale-layouter at bounding box center [694, 239] width 418 height 297
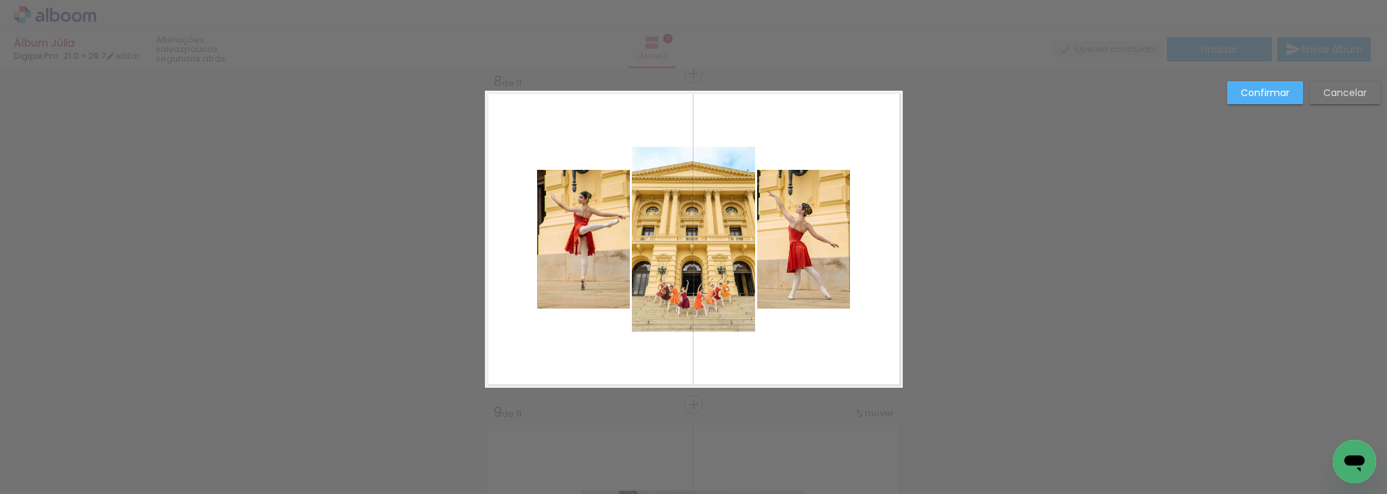
click at [1265, 82] on paper-button "Confirmar" at bounding box center [1265, 92] width 76 height 23
